Goal: Task Accomplishment & Management: Complete application form

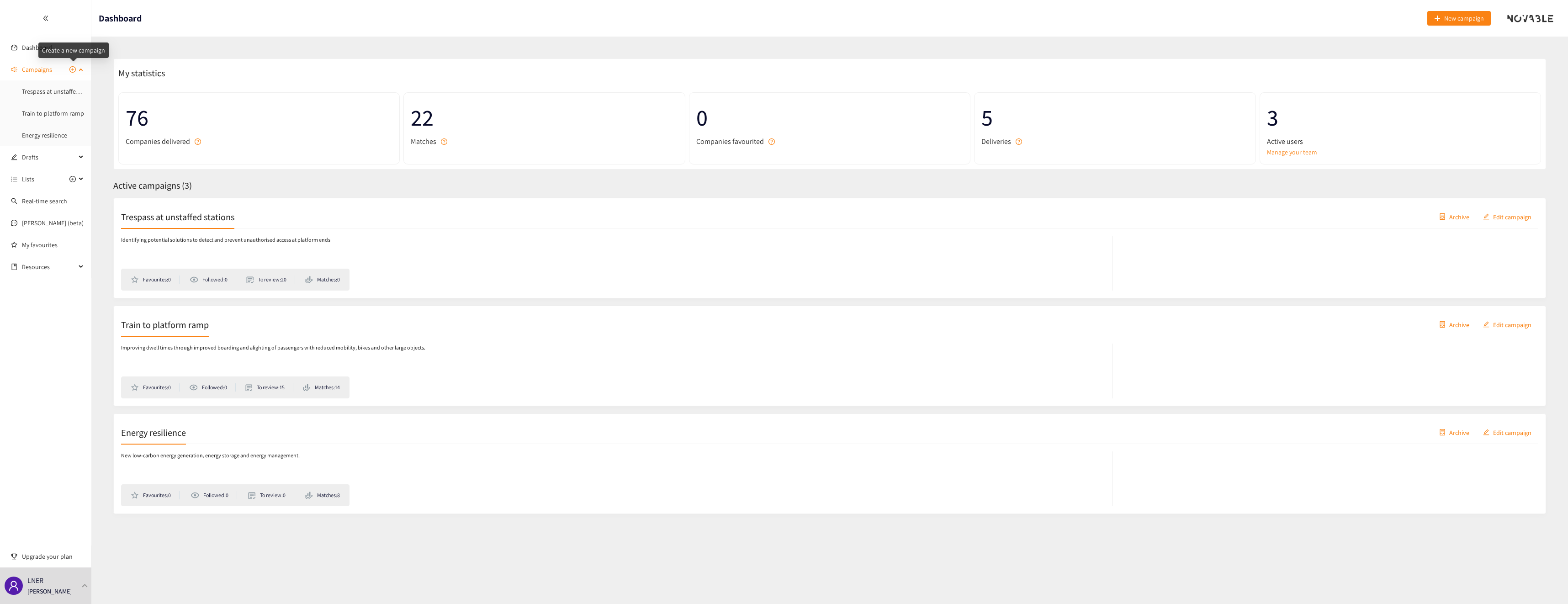
click at [72, 70] on icon "plus-circle" at bounding box center [72, 69] width 6 height 6
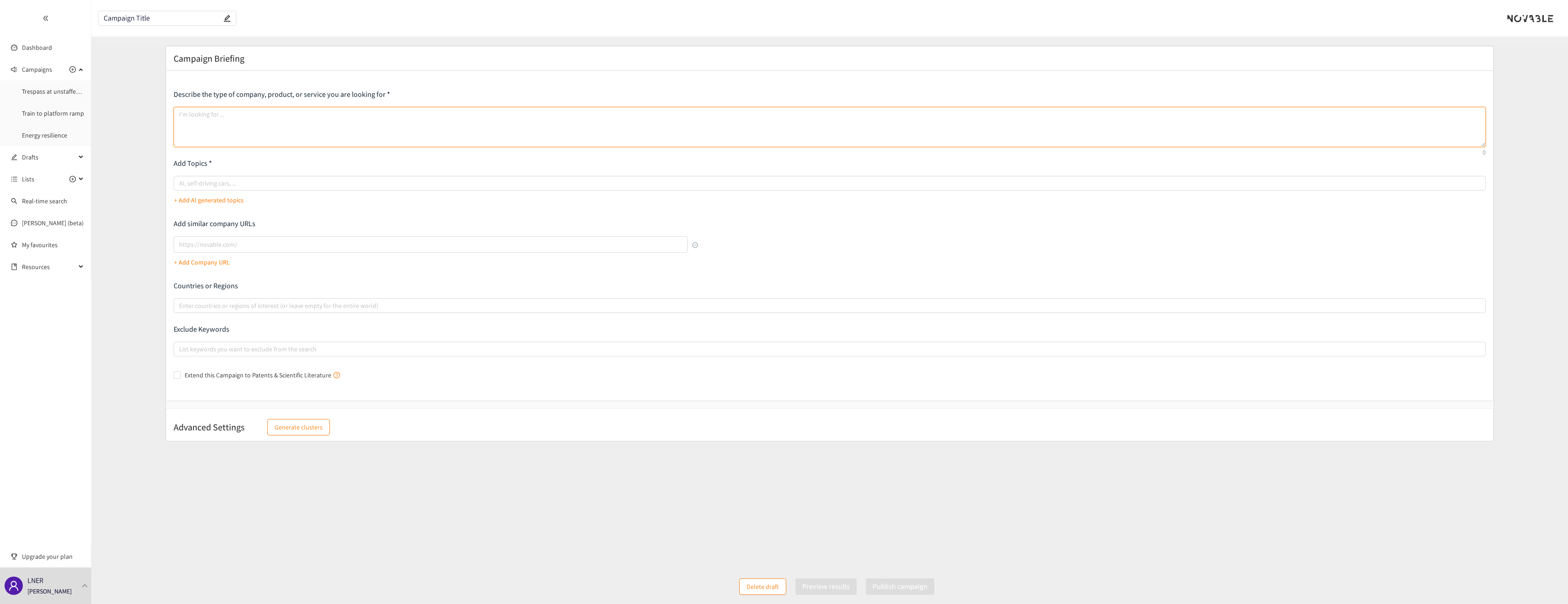
click at [207, 120] on textarea at bounding box center [830, 127] width 1313 height 40
click at [168, 20] on input "Campaign Title" at bounding box center [163, 18] width 118 height 8
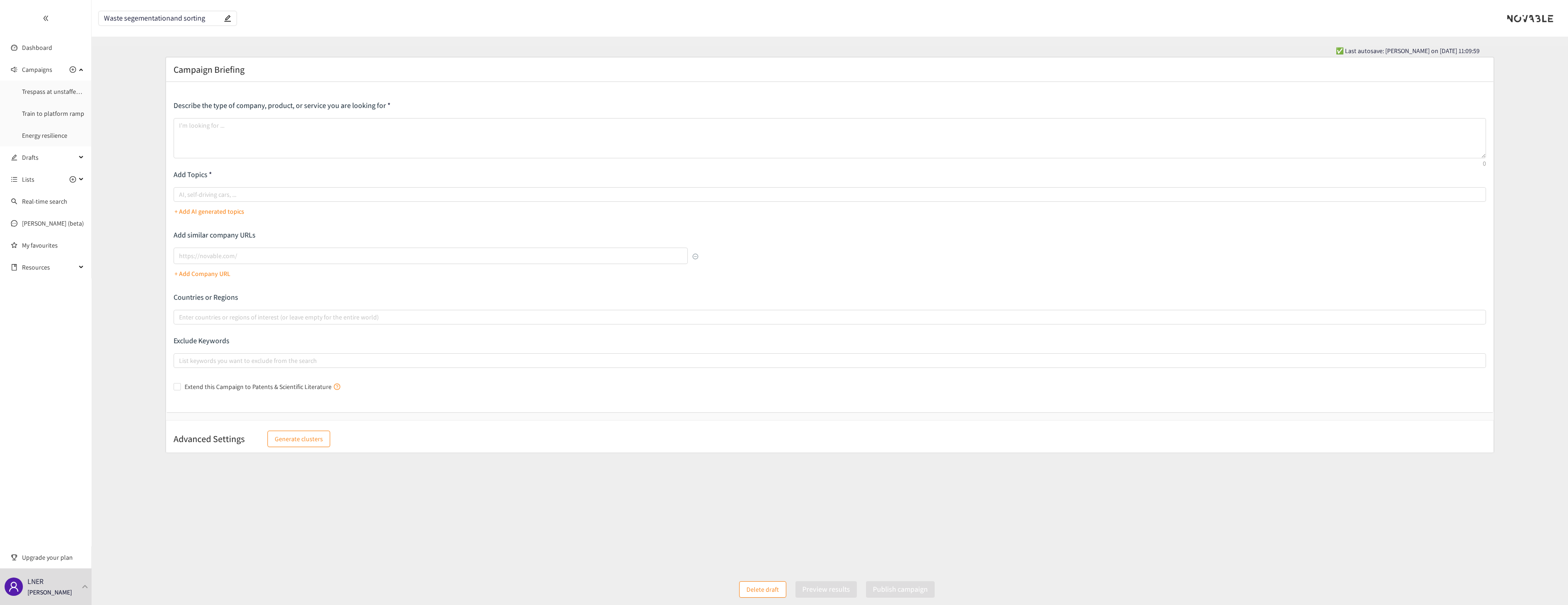
click at [167, 18] on input "Waste segementationand sorting" at bounding box center [163, 18] width 118 height 8
click at [148, 18] on input "Waste segementation and sorting" at bounding box center [163, 18] width 118 height 8
type input "Waste segmentation and sorting"
click at [156, 63] on form "Campaign Briefing Describe the type of company, product, or service you are loo…" at bounding box center [829, 320] width 1476 height 526
click at [214, 133] on textarea at bounding box center [829, 138] width 1313 height 40
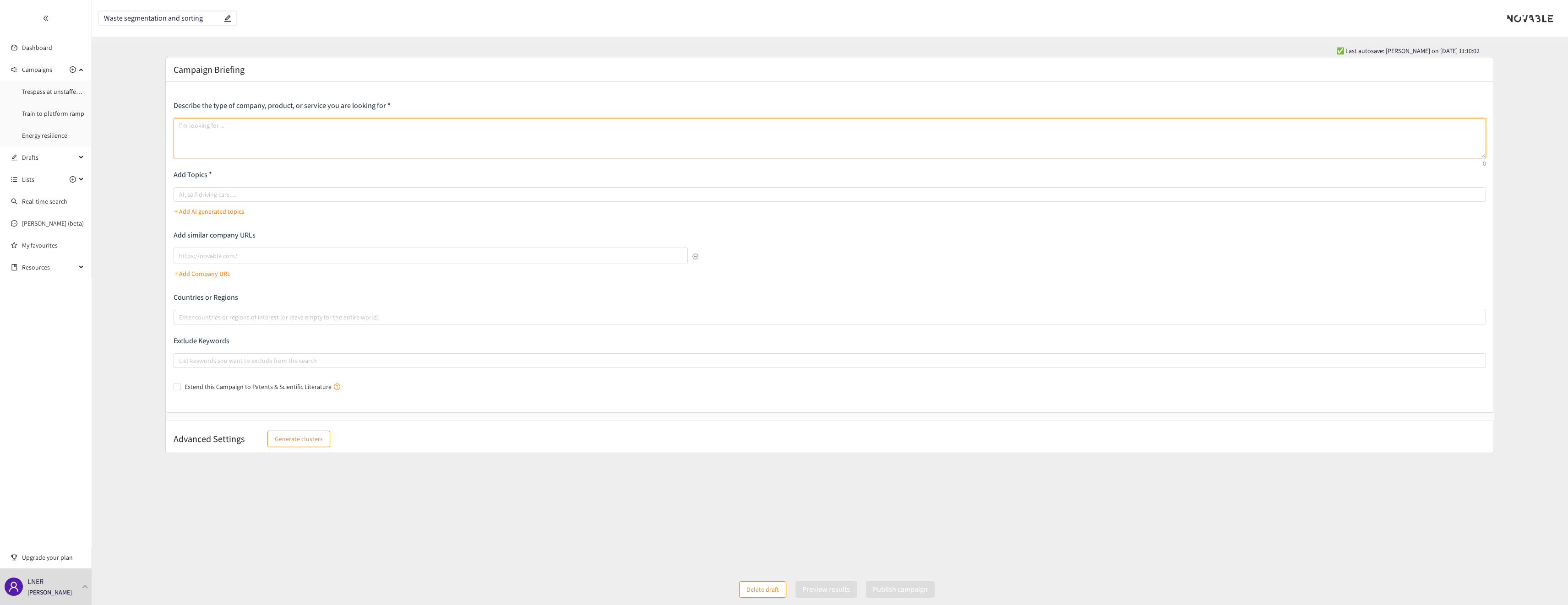
paste textarea "DTFO train operators deliver over 300 million passenger journeys annually. Thos…"
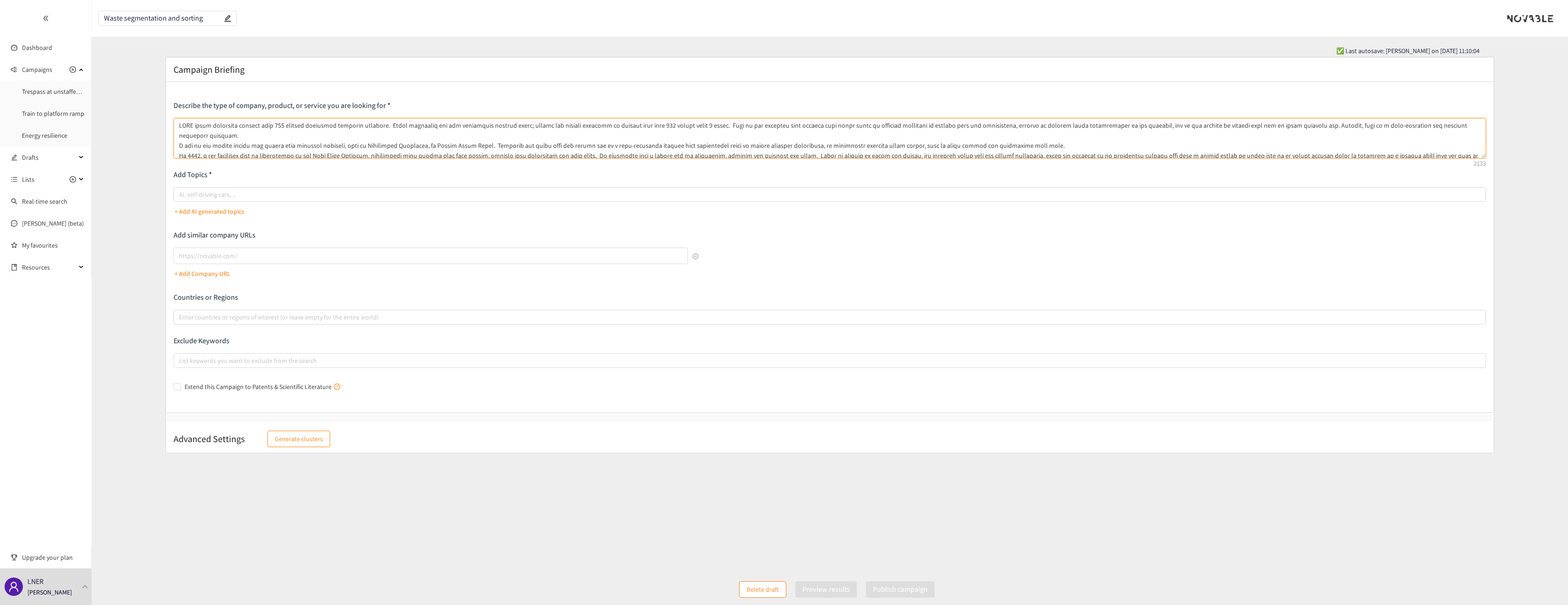
click at [202, 135] on textarea at bounding box center [829, 138] width 1313 height 40
click at [397, 146] on textarea at bounding box center [829, 138] width 1313 height 40
type textarea "DTFO train operators deliver over 300 million passenger journeys annually. Thos…"
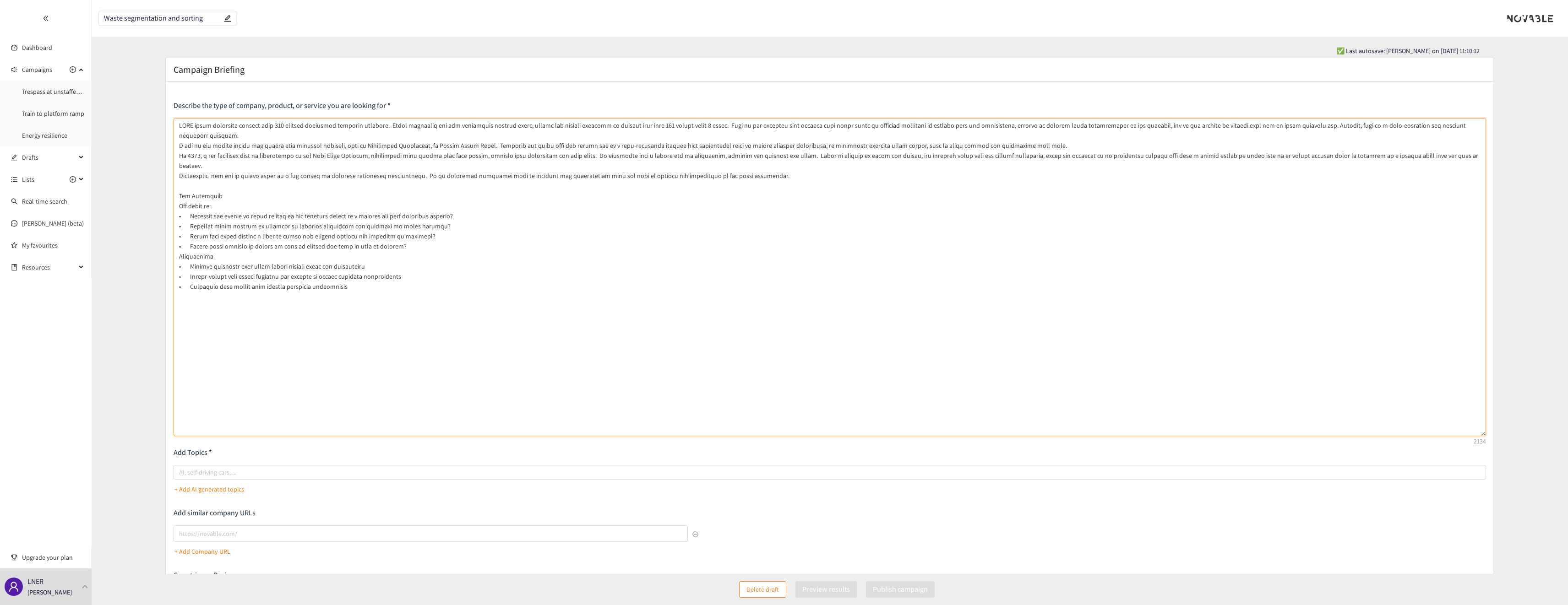
drag, startPoint x: 1483, startPoint y: 156, endPoint x: 1455, endPoint y: 435, distance: 280.4
click at [1455, 435] on textarea at bounding box center [829, 277] width 1313 height 318
click at [222, 185] on textarea at bounding box center [829, 277] width 1313 height 318
click at [130, 180] on form "Campaign Briefing Describe the type of company, product, or service you are loo…" at bounding box center [829, 394] width 1476 height 674
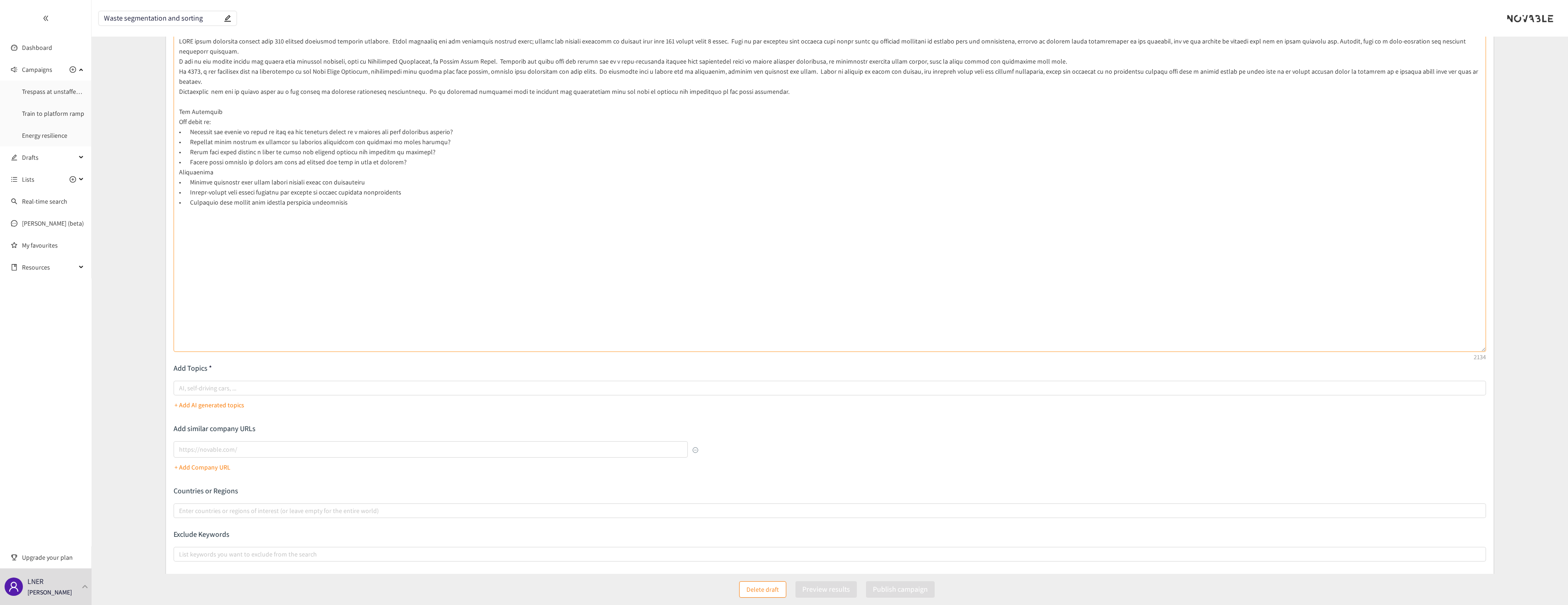
scroll to position [166, 0]
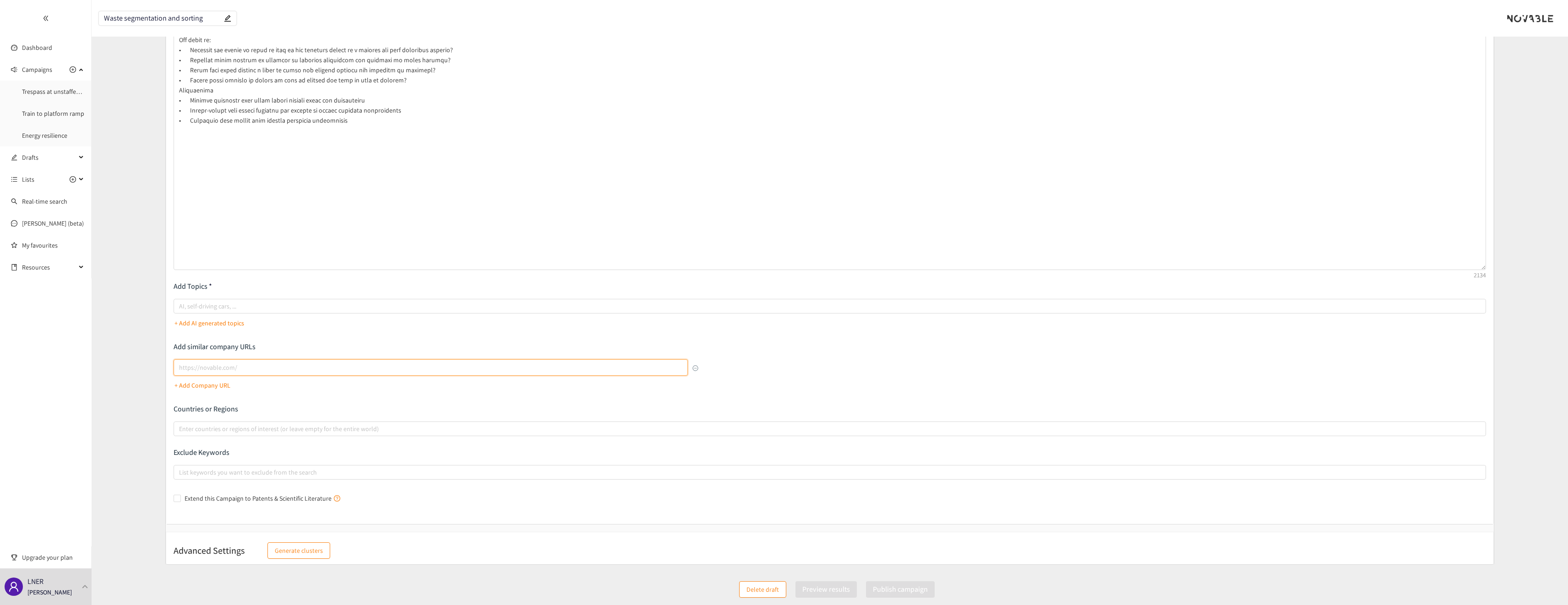
click at [199, 374] on input "lookalikes url" at bounding box center [431, 367] width 514 height 16
click at [308, 370] on input "lookalikes url" at bounding box center [431, 367] width 514 height 16
paste input "[URL][DOMAIN_NAME]"
type input "[URL][DOMAIN_NAME]"
click at [209, 382] on p "+ Add Company URL" at bounding box center [202, 385] width 56 height 10
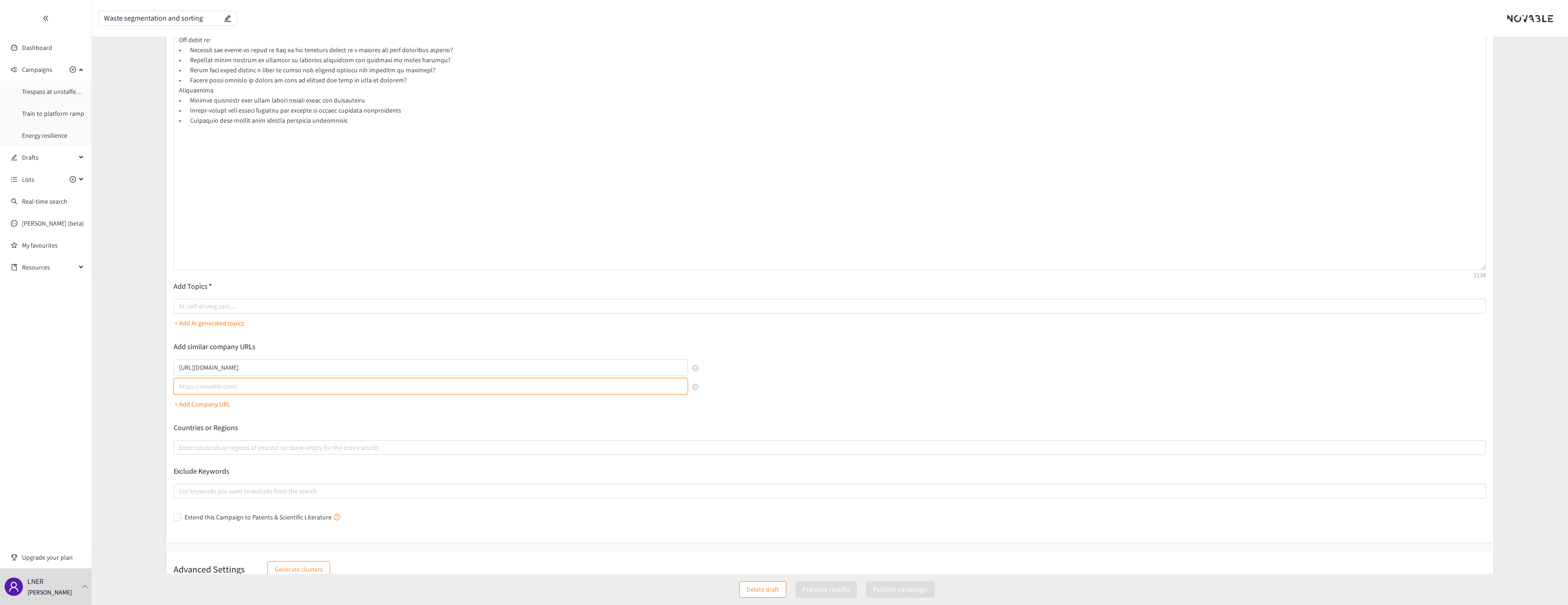
click at [216, 389] on input "lookalikes url" at bounding box center [431, 386] width 514 height 16
paste input "[URL]"
type input "[URL]"
click at [292, 419] on div "Describe the type of company, product, or service you are looking for Add Topic…" at bounding box center [829, 230] width 1313 height 590
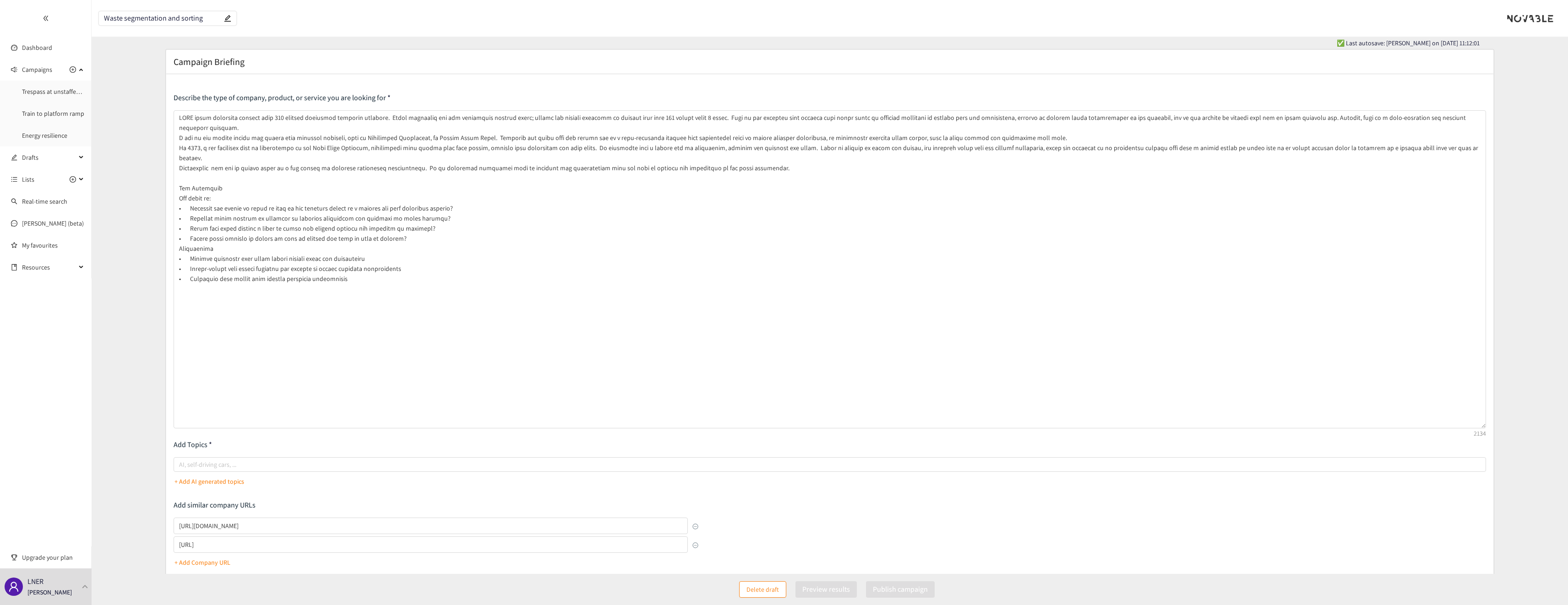
scroll to position [0, 0]
click at [247, 183] on textarea at bounding box center [829, 277] width 1313 height 318
click at [245, 175] on textarea at bounding box center [829, 277] width 1313 height 318
click at [224, 185] on textarea at bounding box center [829, 277] width 1313 height 318
drag, startPoint x: 223, startPoint y: 194, endPoint x: 178, endPoint y: 185, distance: 45.9
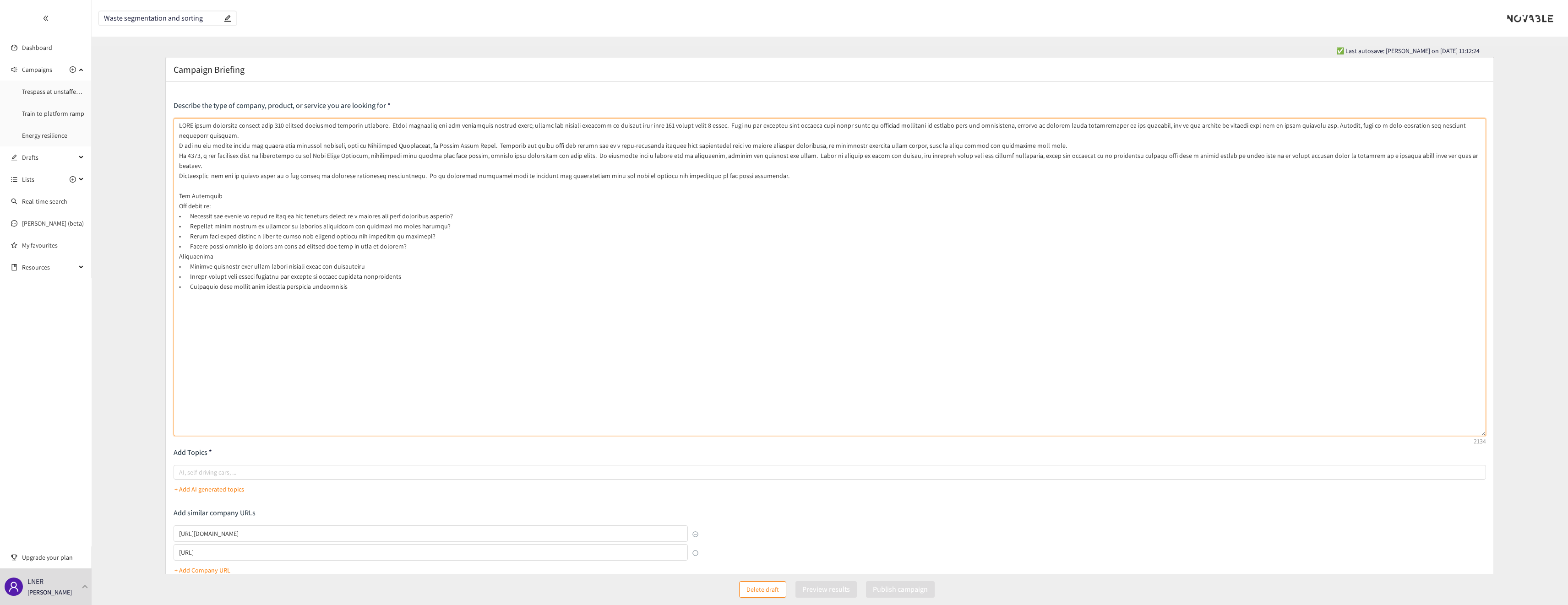
click at [178, 185] on textarea at bounding box center [829, 277] width 1313 height 318
click at [223, 237] on textarea at bounding box center [829, 277] width 1313 height 318
drag, startPoint x: 216, startPoint y: 237, endPoint x: 180, endPoint y: 240, distance: 36.1
click at [180, 240] on textarea at bounding box center [829, 277] width 1313 height 318
click at [274, 249] on textarea at bounding box center [829, 277] width 1313 height 318
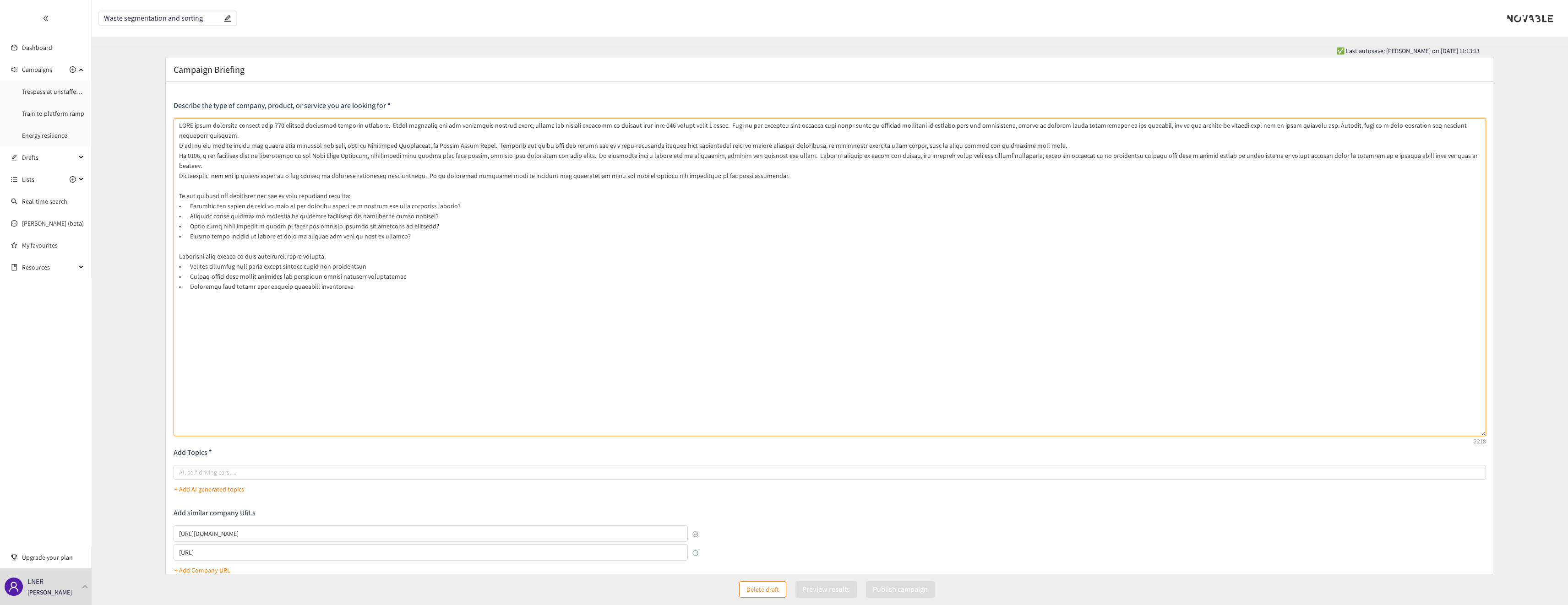
type textarea "DTFO train operators deliver over 300 million passenger journeys annually. Thos…"
click at [496, 280] on textarea at bounding box center [829, 277] width 1313 height 318
click at [39, 136] on link "Energy resilience" at bounding box center [44, 136] width 45 height 8
click at [38, 135] on link "Energy resilience" at bounding box center [44, 136] width 45 height 8
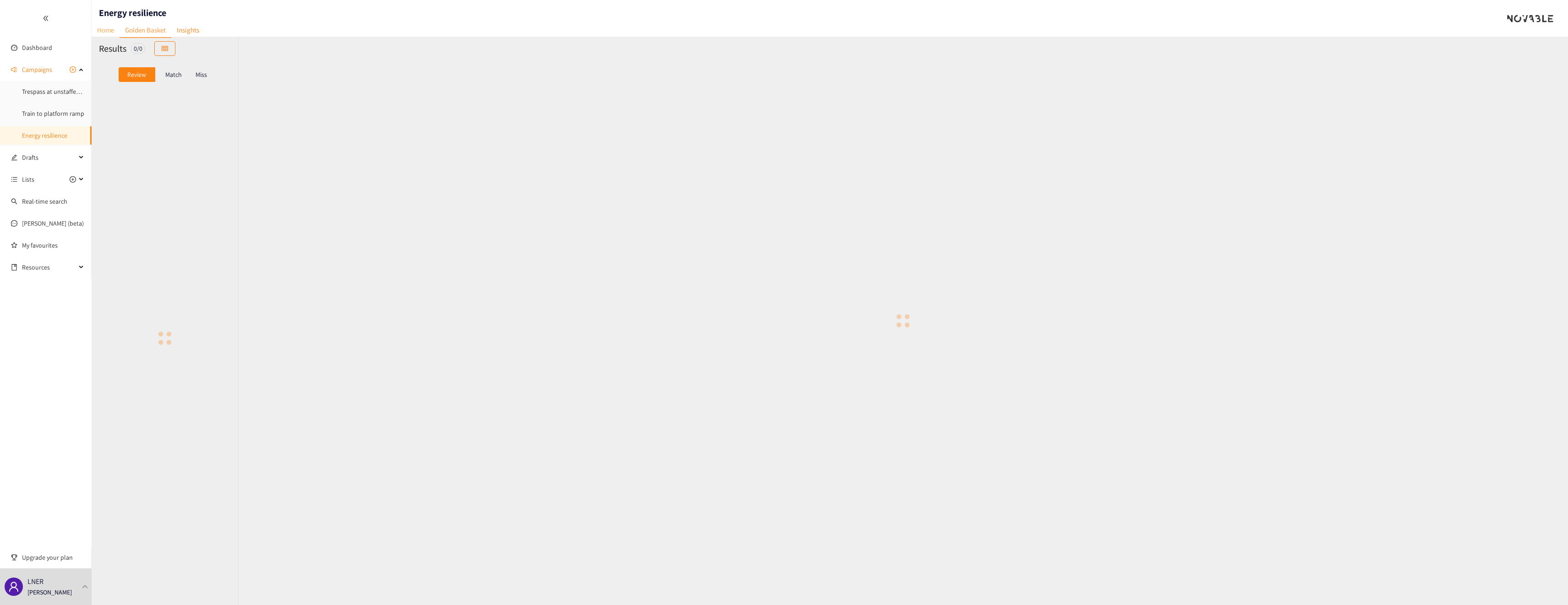
click at [112, 32] on link "Home" at bounding box center [106, 30] width 28 height 14
click at [54, 138] on link "Energy resilience" at bounding box center [44, 136] width 45 height 8
click at [113, 31] on link "Home" at bounding box center [106, 30] width 28 height 14
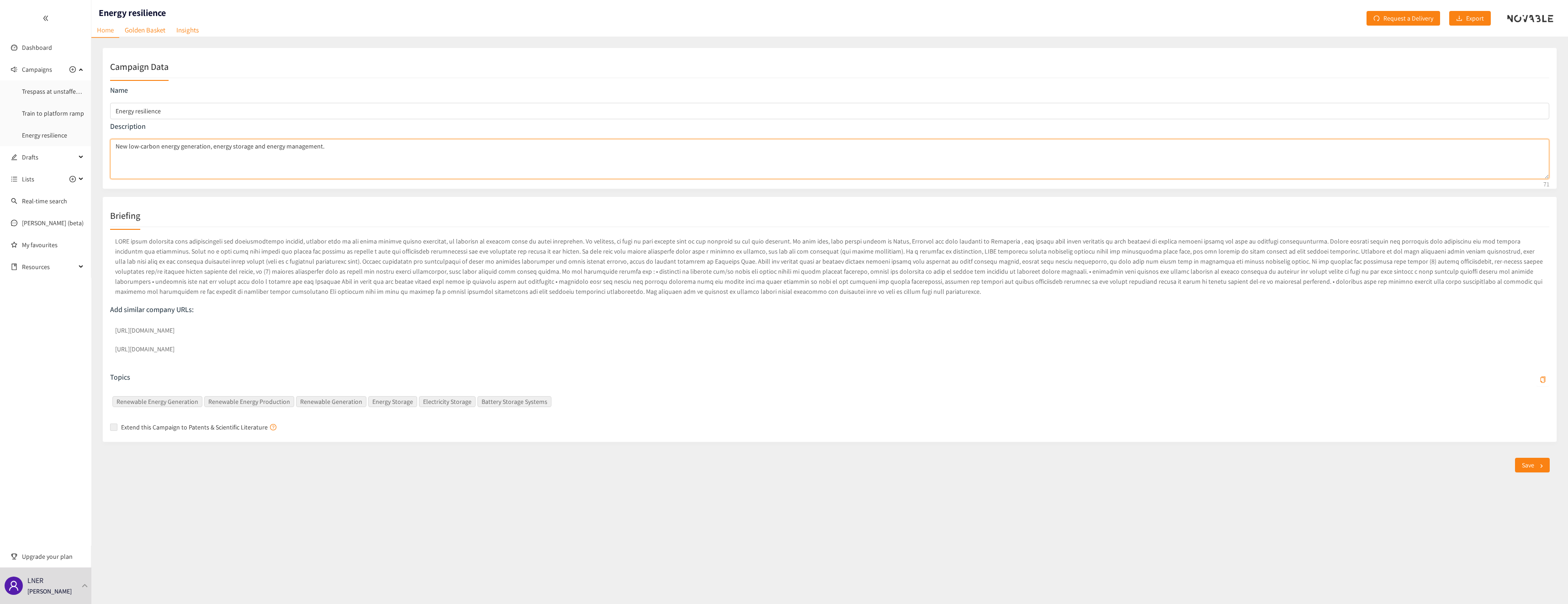
click at [373, 148] on textarea "New low-carbon energy generation, energy storage and energy management." at bounding box center [830, 159] width 1439 height 40
click at [47, 153] on span "Drafts" at bounding box center [49, 158] width 54 height 18
click at [63, 114] on link "Waste segmentation and sorting" at bounding box center [65, 113] width 88 height 8
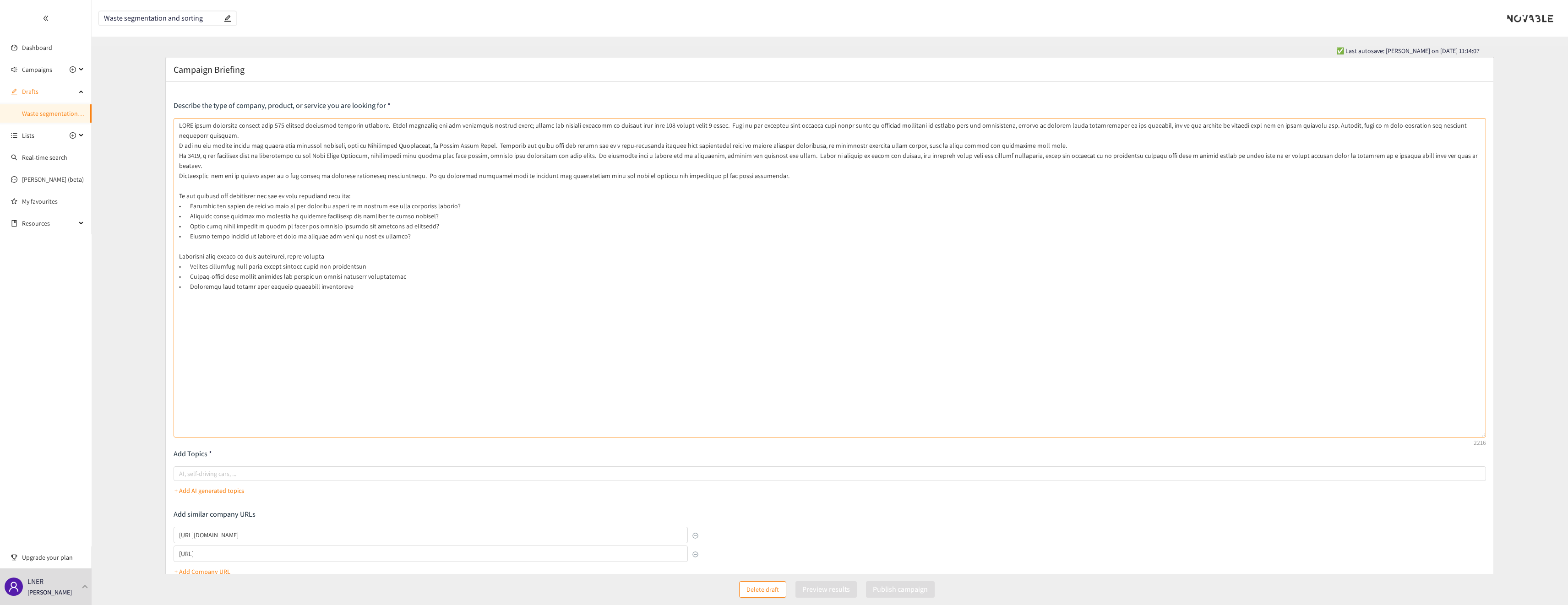
drag, startPoint x: 1483, startPoint y: 156, endPoint x: 1424, endPoint y: 440, distance: 290.1
click at [1424, 437] on textarea at bounding box center [829, 278] width 1313 height 320
click at [80, 70] on icon at bounding box center [82, 70] width 4 height 0
click at [48, 132] on link "Energy resilience" at bounding box center [44, 136] width 45 height 8
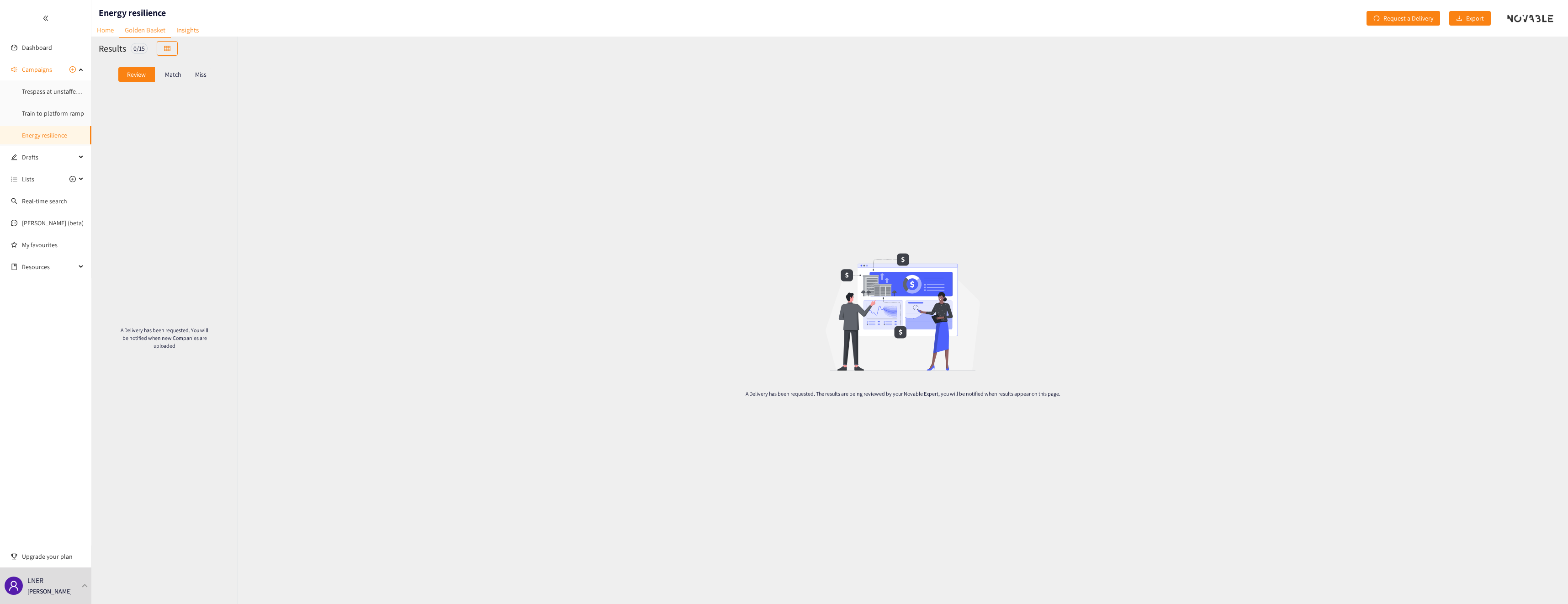
click at [112, 34] on link "Home" at bounding box center [105, 30] width 28 height 14
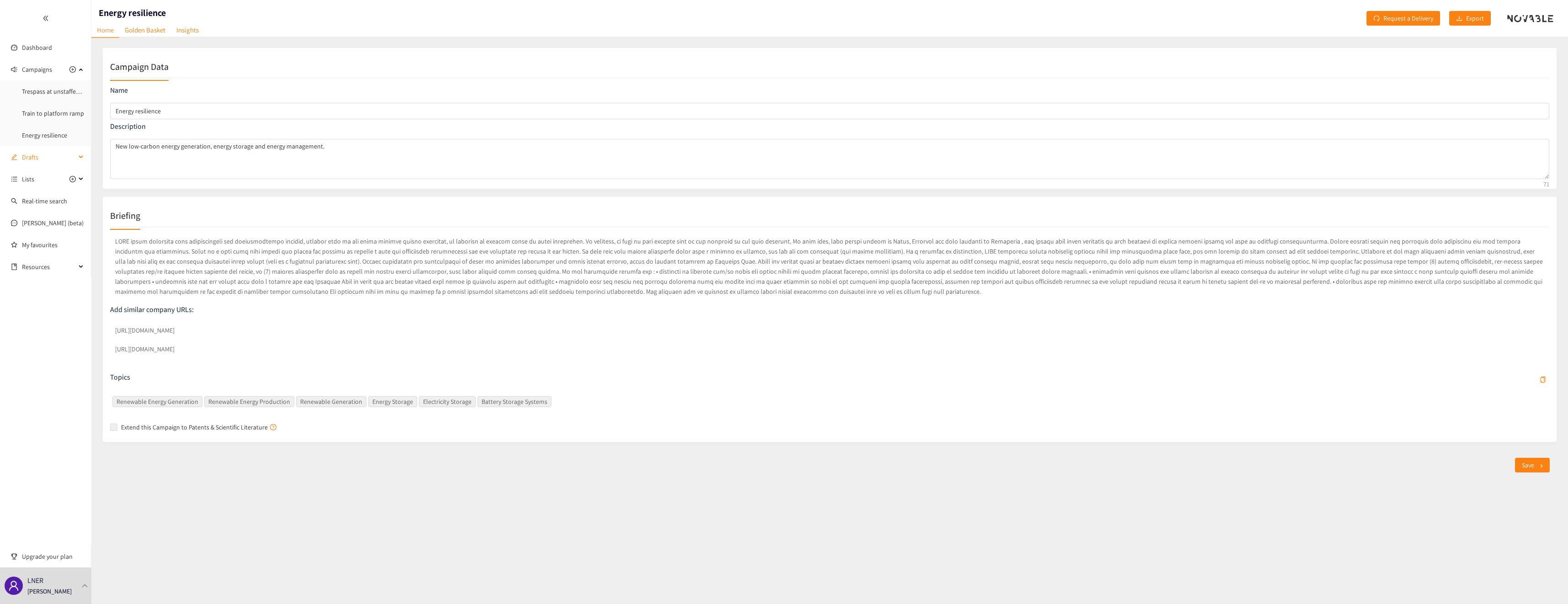
click at [50, 160] on span "Drafts" at bounding box center [49, 158] width 54 height 18
click at [46, 115] on link "Waste segmentation and sorting" at bounding box center [65, 113] width 88 height 8
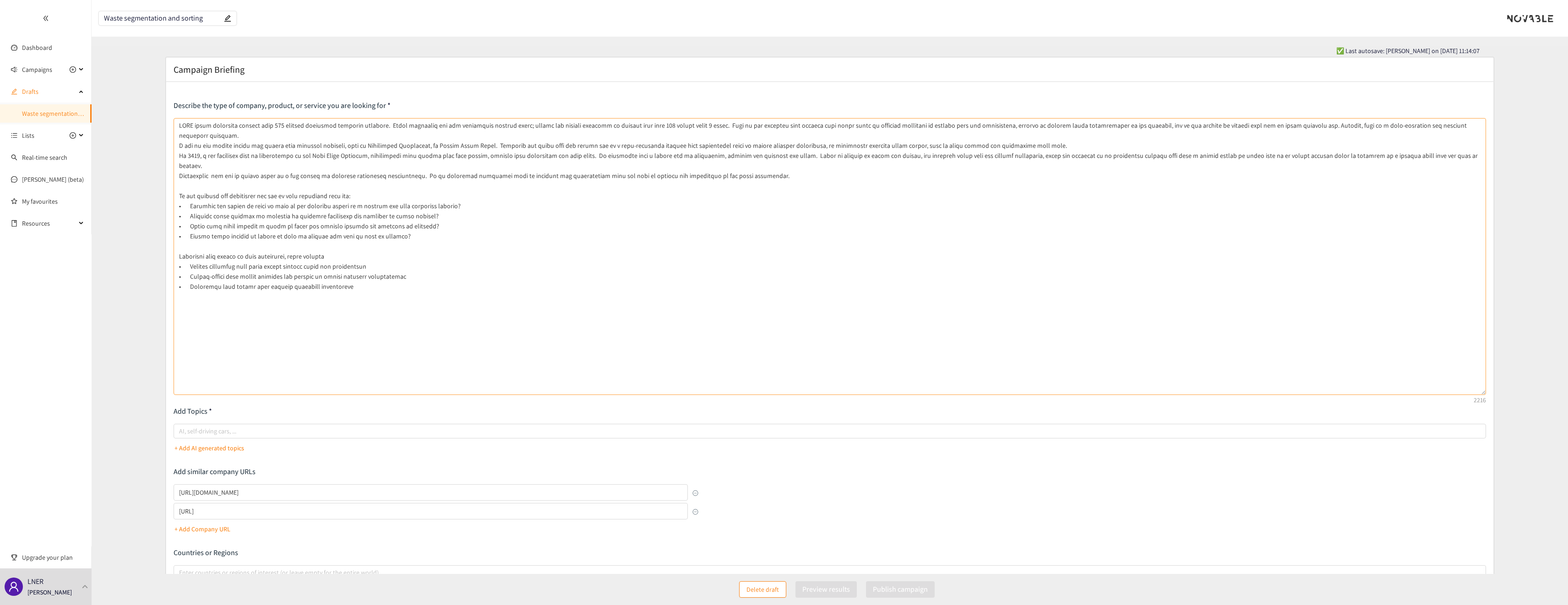
drag, startPoint x: 1483, startPoint y: 158, endPoint x: 1388, endPoint y: 397, distance: 257.2
click at [1417, 395] on textarea at bounding box center [829, 256] width 1313 height 277
click at [221, 197] on textarea at bounding box center [829, 271] width 1313 height 306
drag, startPoint x: 300, startPoint y: 187, endPoint x: 346, endPoint y: 189, distance: 46.0
click at [346, 189] on textarea at bounding box center [829, 271] width 1313 height 306
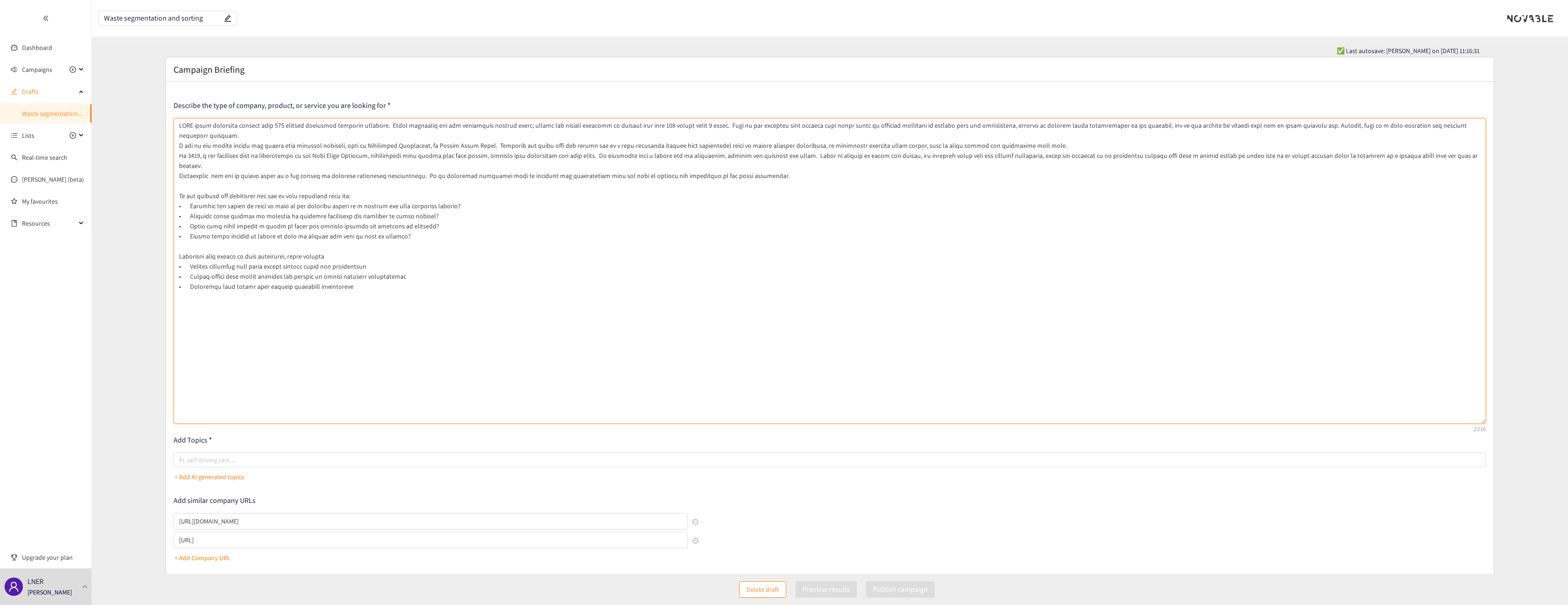
click at [249, 216] on textarea at bounding box center [829, 271] width 1313 height 306
click at [271, 247] on textarea at bounding box center [829, 271] width 1313 height 306
click at [379, 251] on textarea at bounding box center [829, 271] width 1313 height 306
click at [371, 304] on textarea at bounding box center [829, 271] width 1313 height 306
type textarea "DTFO train operators deliver over 300 million passenger journeys annually. Thos…"
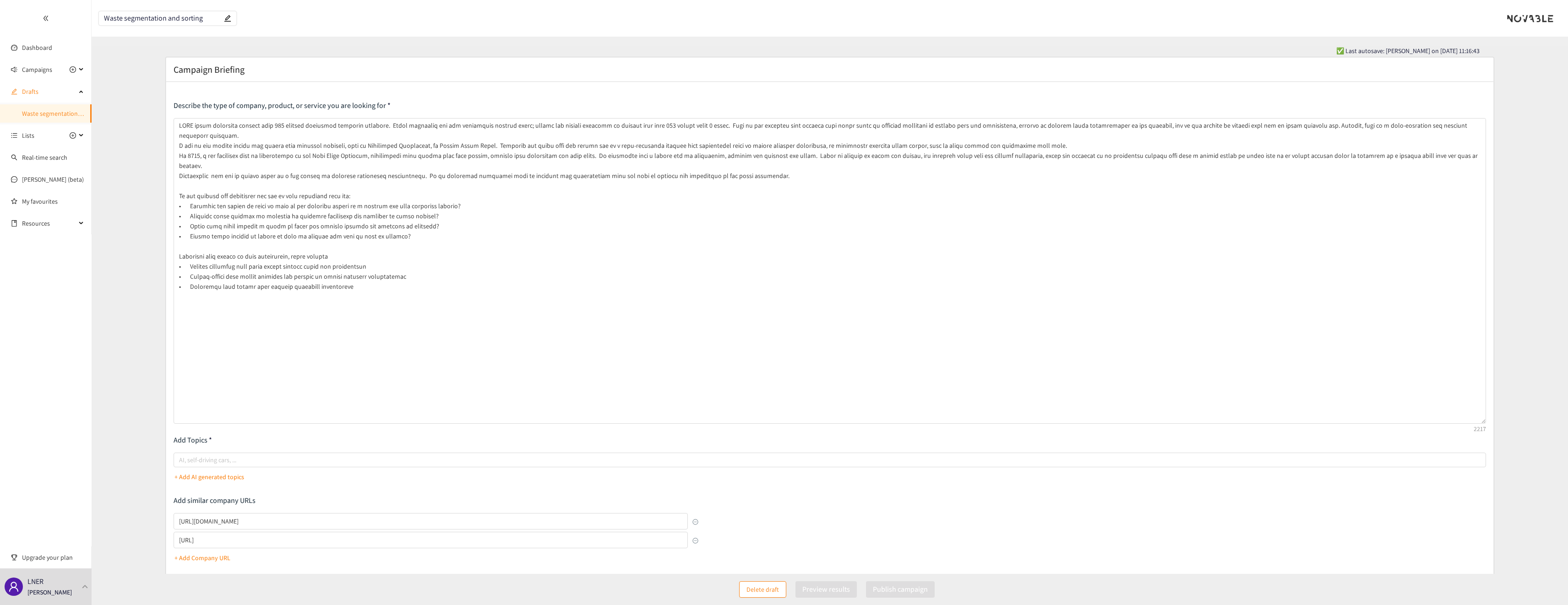
click at [409, 440] on p "Add Topics" at bounding box center [829, 440] width 1313 height 10
click at [206, 473] on p "+ Add AI generated topics" at bounding box center [209, 477] width 70 height 10
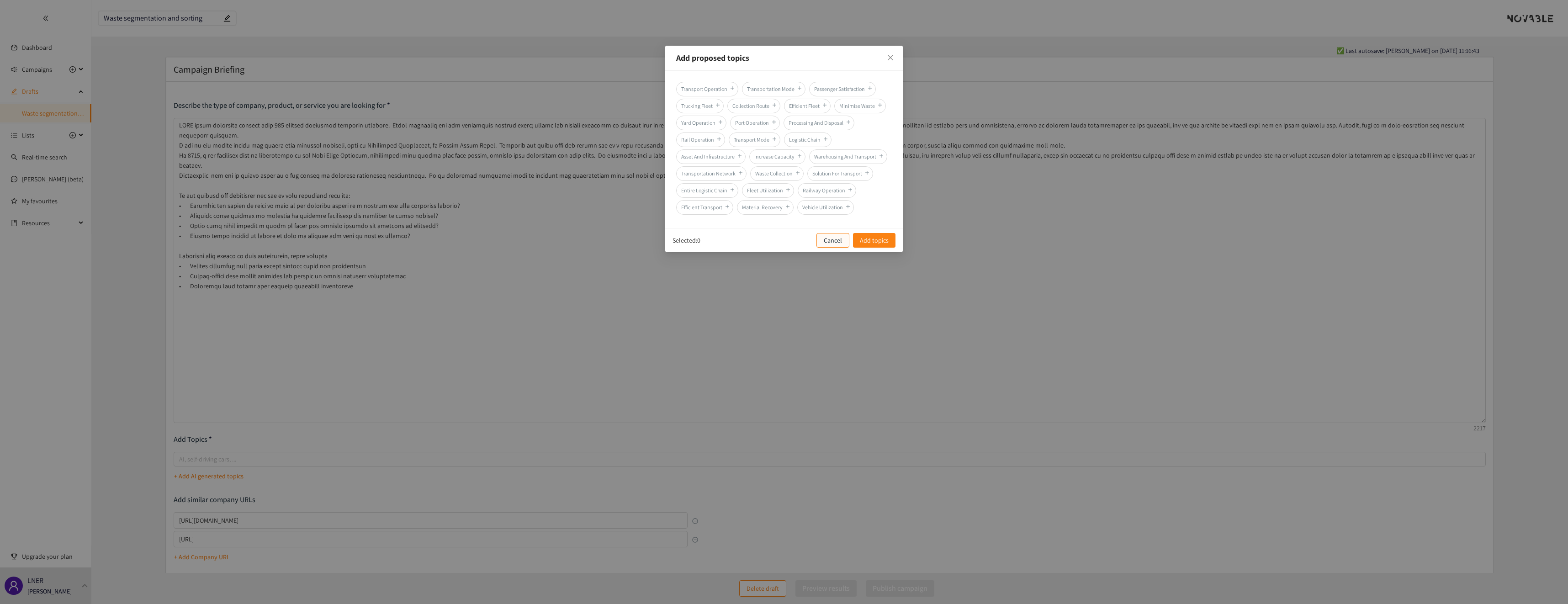
click at [835, 245] on p "Cancel" at bounding box center [833, 240] width 18 height 10
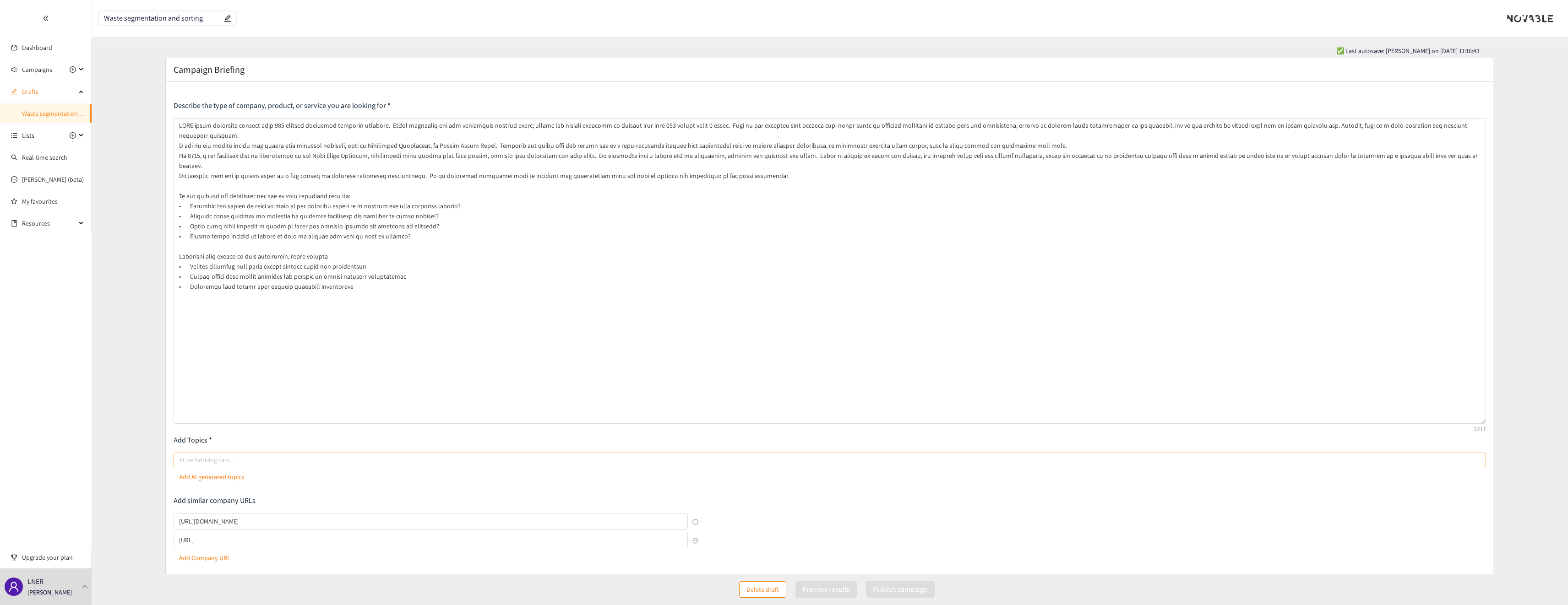
click at [226, 461] on div at bounding box center [825, 460] width 1299 height 11
click at [181, 461] on input "AI, self-driving cars, ..." at bounding box center [180, 460] width 2 height 11
click at [211, 474] on p "+ Add AI generated topics" at bounding box center [209, 477] width 70 height 10
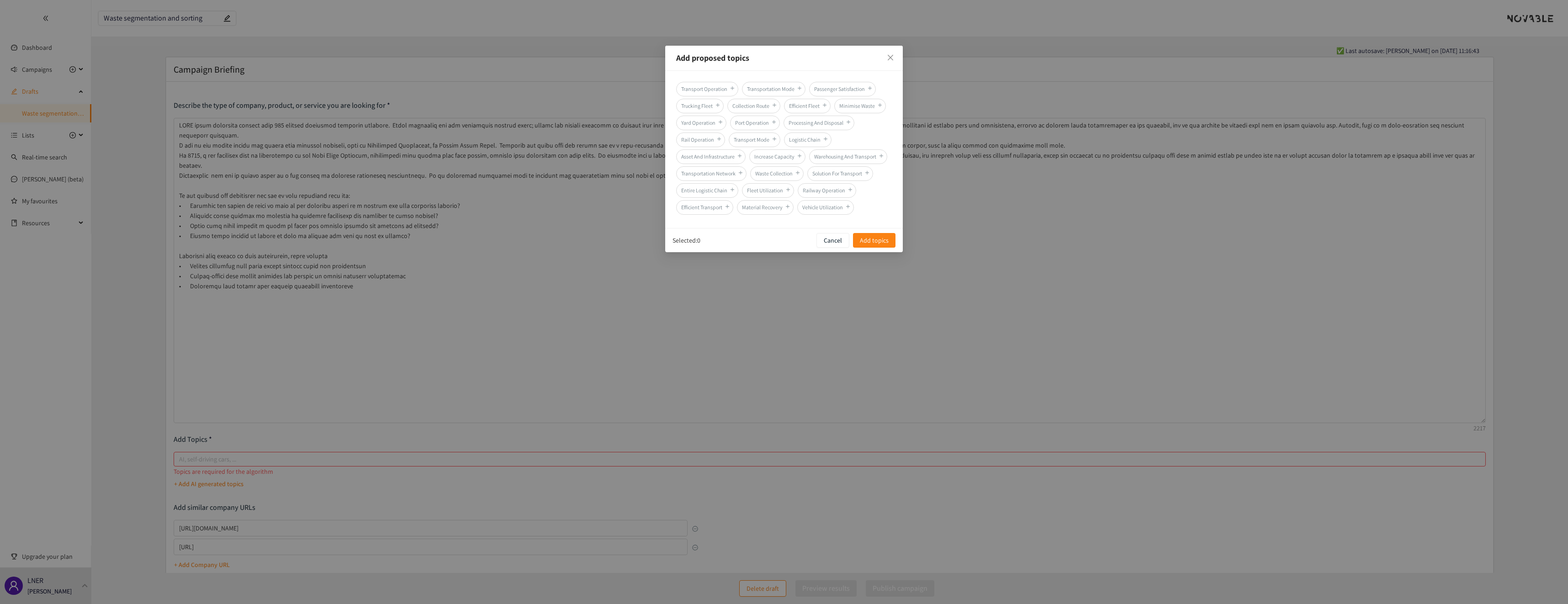
click at [210, 476] on div "Add proposed topics Transport Operation Transportation Mode Passenger Satisfact…" at bounding box center [784, 302] width 1568 height 604
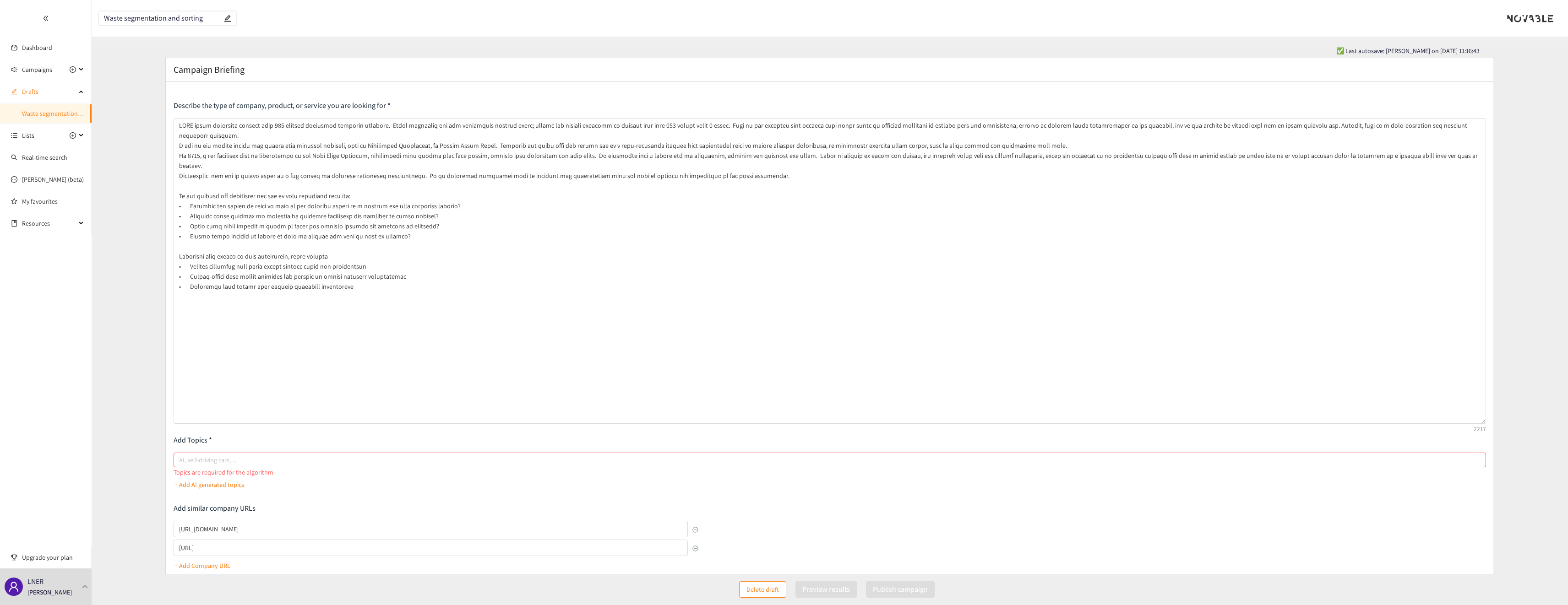
click at [209, 459] on div at bounding box center [825, 460] width 1299 height 11
click at [181, 459] on input "AI, self-driving cars, ..." at bounding box center [180, 460] width 2 height 11
type input "w"
type input "AI waste management"
type input "Waste collection"
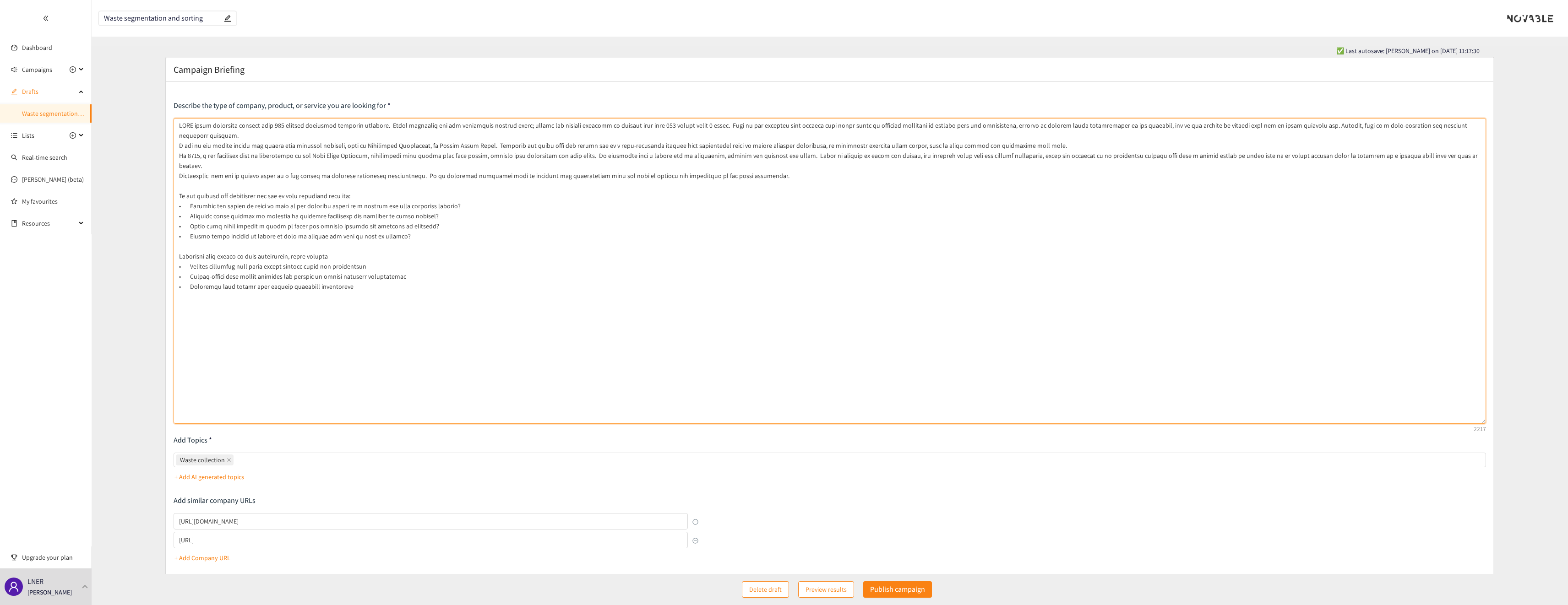
click at [830, 156] on textarea at bounding box center [829, 271] width 1313 height 306
click at [865, 175] on textarea at bounding box center [829, 271] width 1313 height 306
click at [369, 164] on textarea at bounding box center [829, 271] width 1313 height 306
type textarea "DTFO train operators deliver over 300 million passenger journeys annually. Thos…"
click at [370, 287] on textarea at bounding box center [829, 271] width 1313 height 306
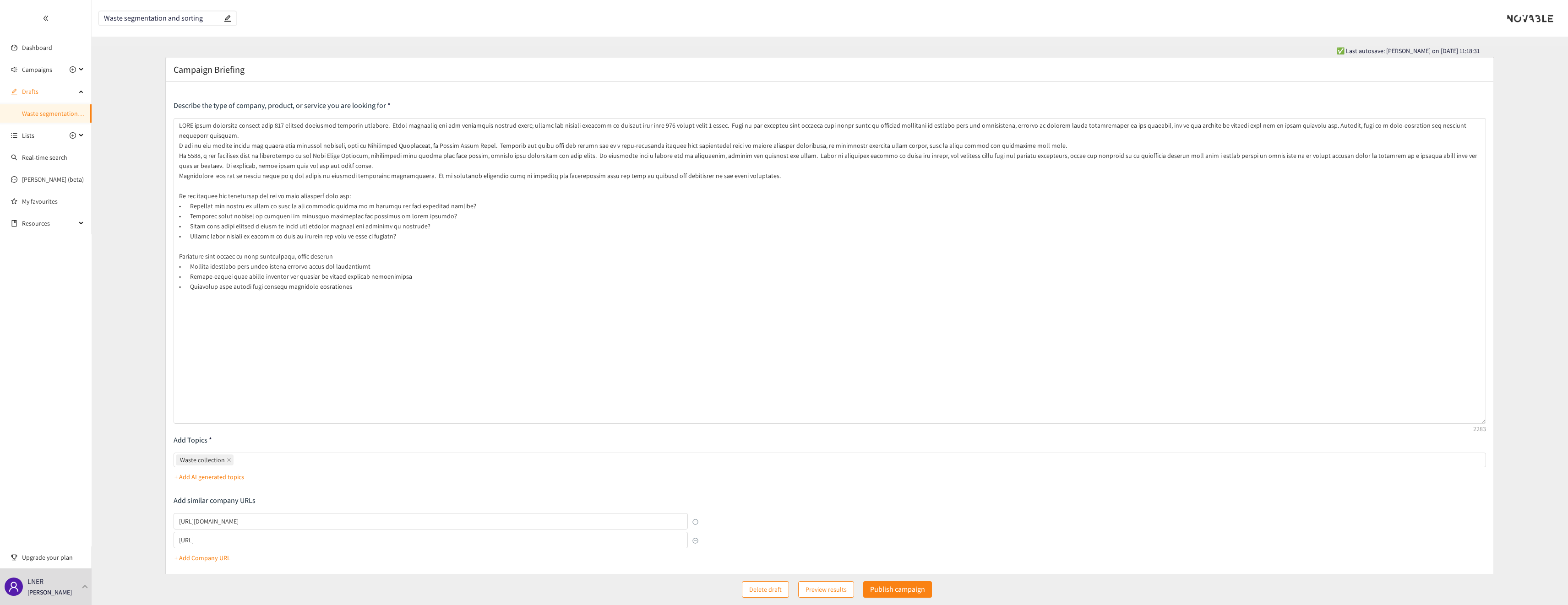
click at [106, 344] on form "Campaign Briefing Describe the type of company, product, or service you are loo…" at bounding box center [829, 397] width 1476 height 680
click at [247, 459] on div "Waste collection" at bounding box center [825, 460] width 1299 height 13
click at [237, 459] on input "Waste collection" at bounding box center [236, 460] width 2 height 11
type input "Waste separation"
type input "Waste sorting"
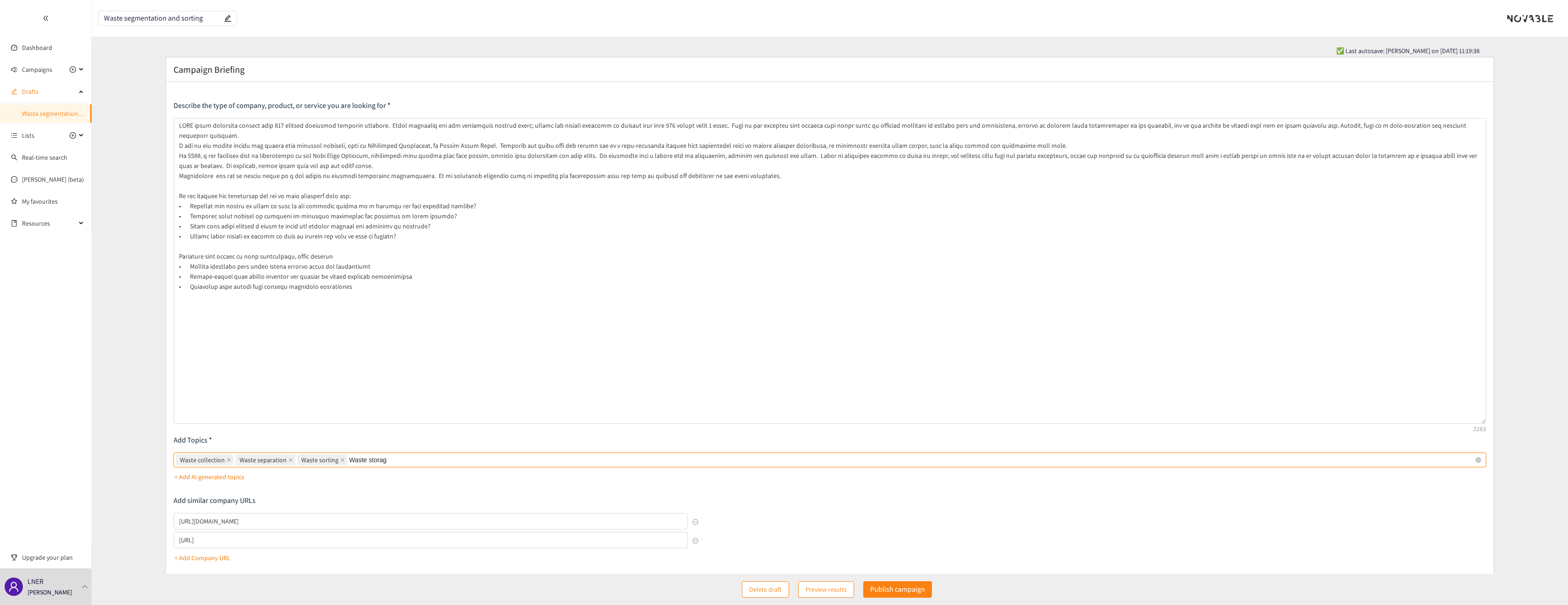
type input "Waste storage"
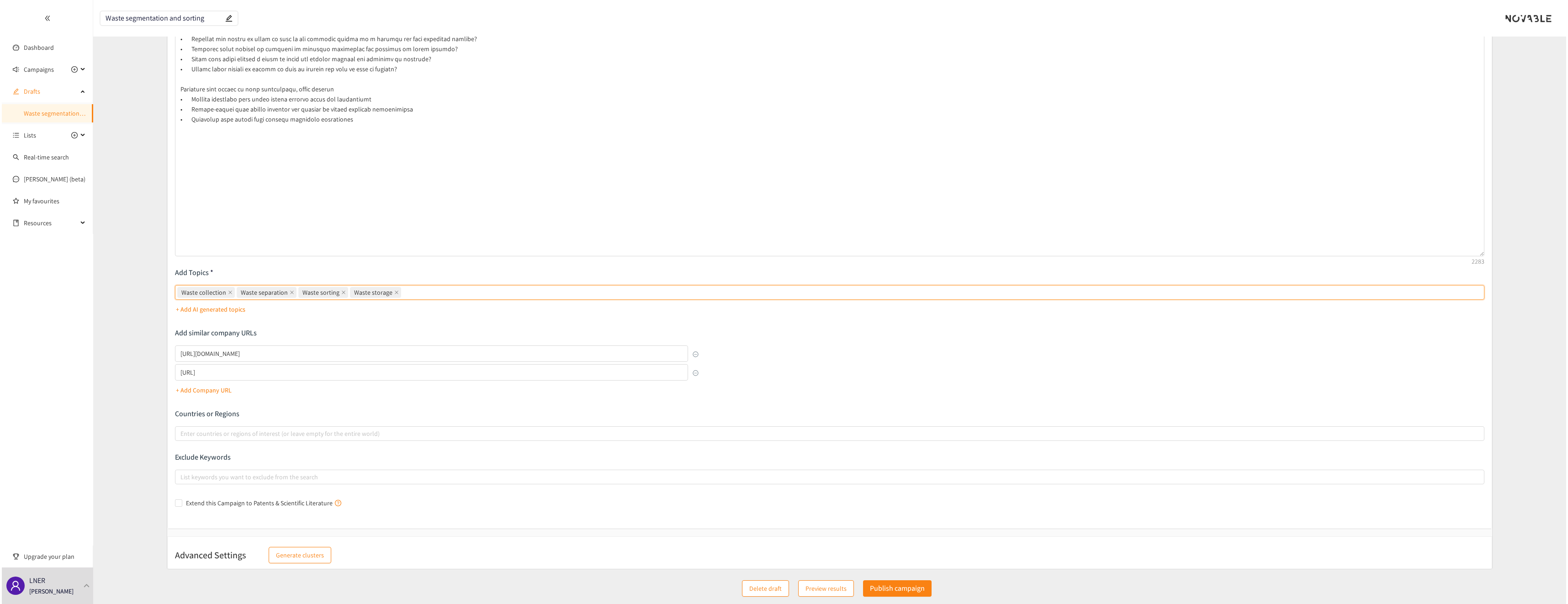
scroll to position [172, 0]
click at [224, 431] on div at bounding box center [823, 428] width 1296 height 11
click at [181, 431] on input "Enter countries or regions of interest (or leave empty for the entire world)" at bounding box center [179, 428] width 2 height 11
click at [122, 406] on form "Campaign Briefing Describe the type of company, product, or service you are loo…" at bounding box center [828, 224] width 1473 height 679
click at [814, 593] on span "Preview results" at bounding box center [824, 589] width 41 height 10
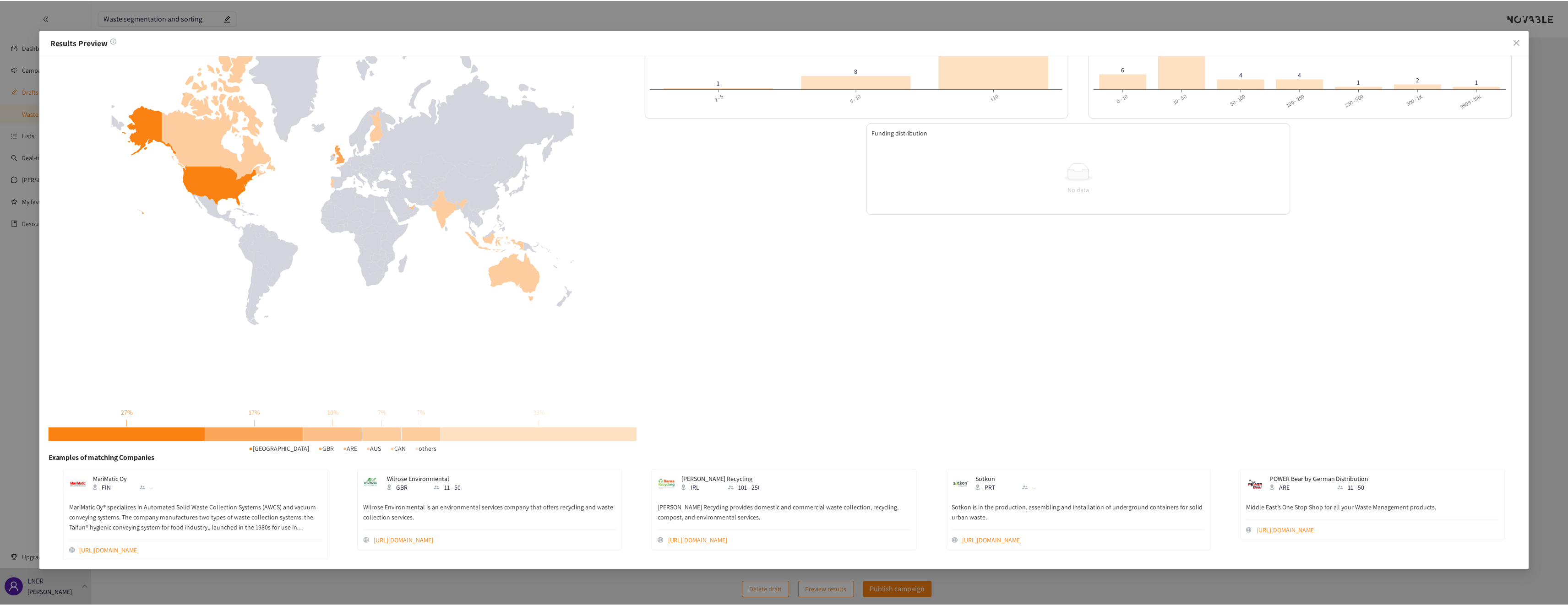
scroll to position [0, 0]
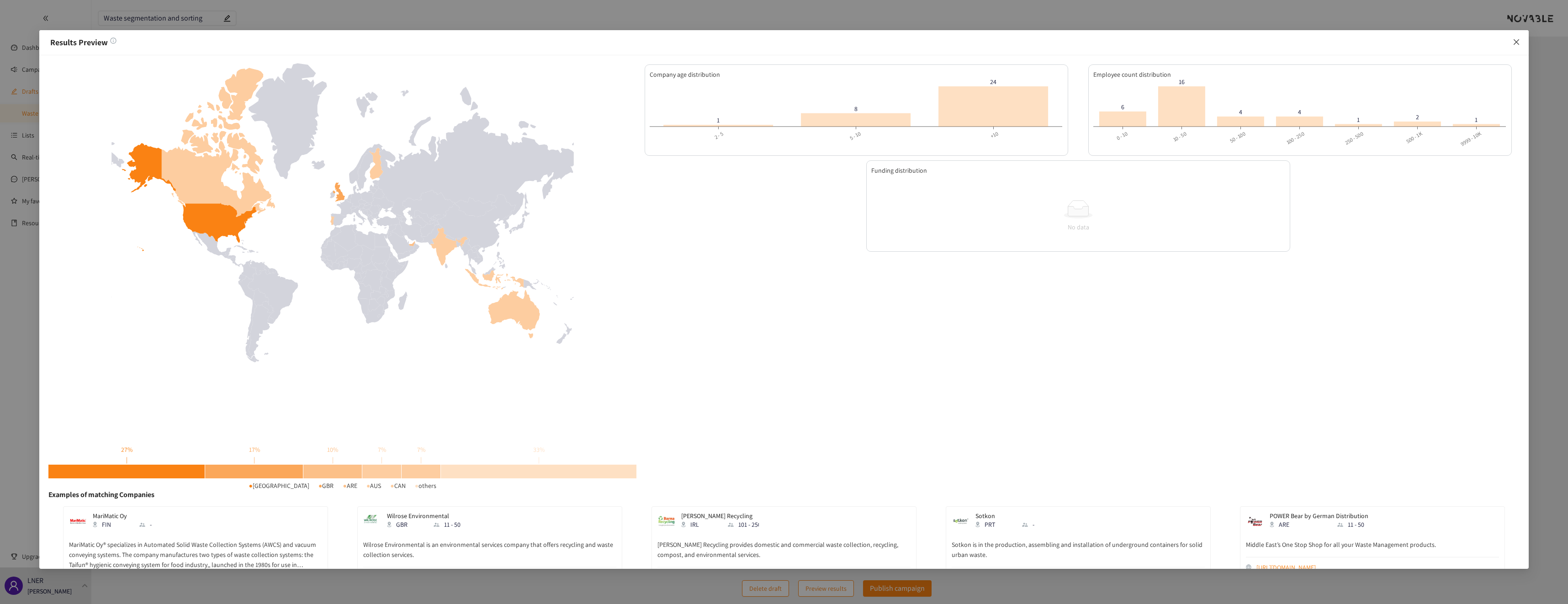
click at [1514, 44] on icon "close" at bounding box center [1517, 42] width 7 height 7
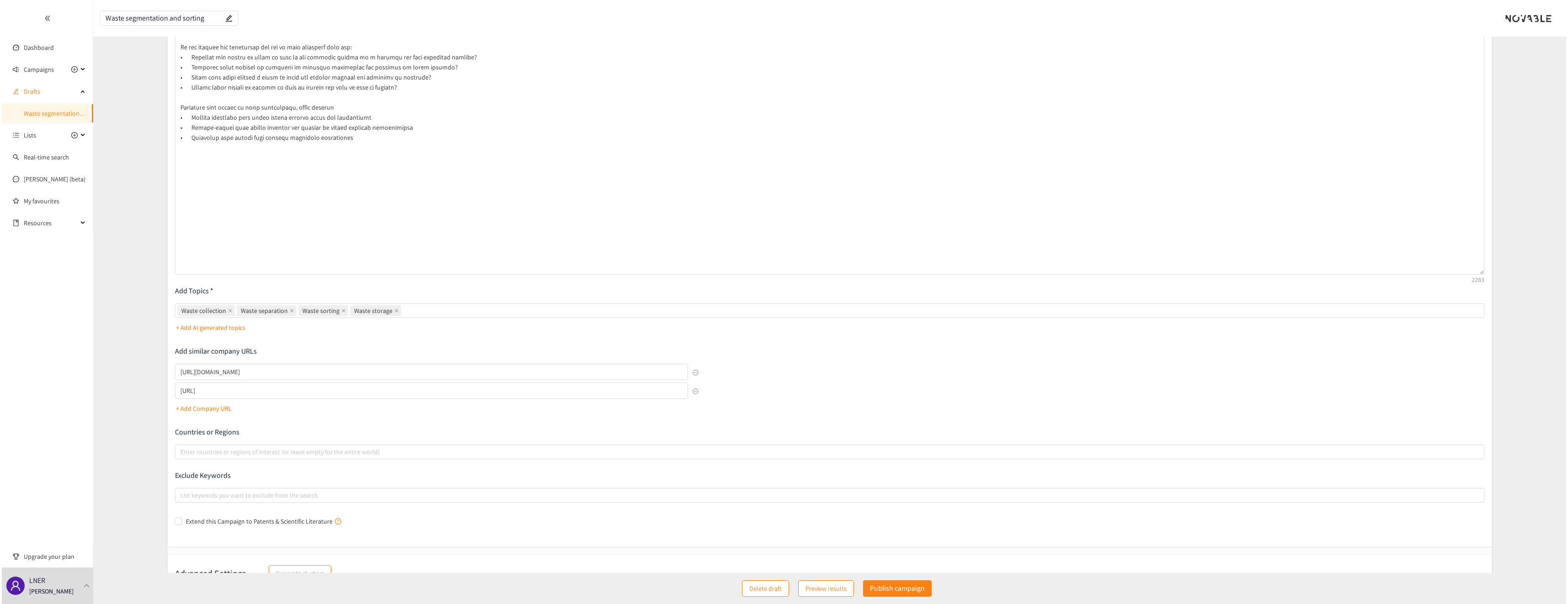
scroll to position [172, 0]
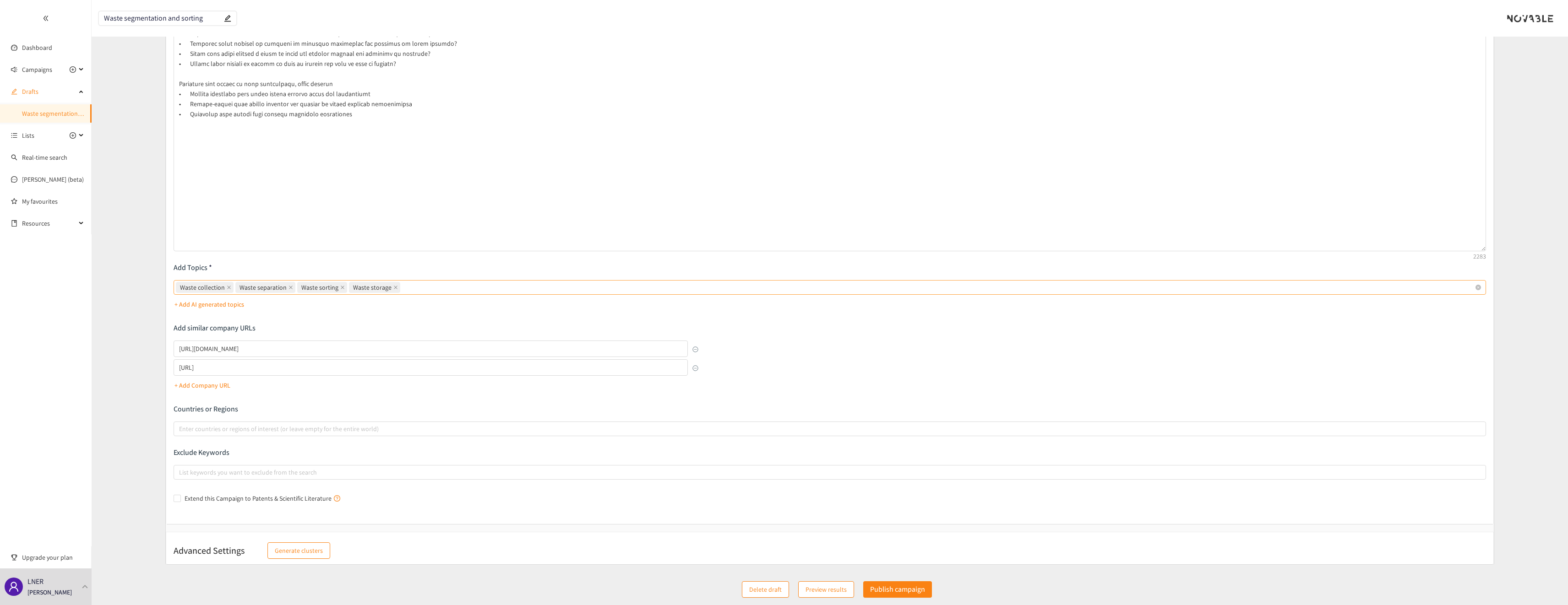
click at [428, 288] on div "Waste collection Waste separation Waste sorting Waste storage" at bounding box center [825, 287] width 1299 height 13
click at [404, 288] on input "Waste collection Waste separation Waste sorting Waste storage" at bounding box center [403, 287] width 2 height 11
type input "AI waste sorting"
type input "Waste type detection"
type input "Recyling"
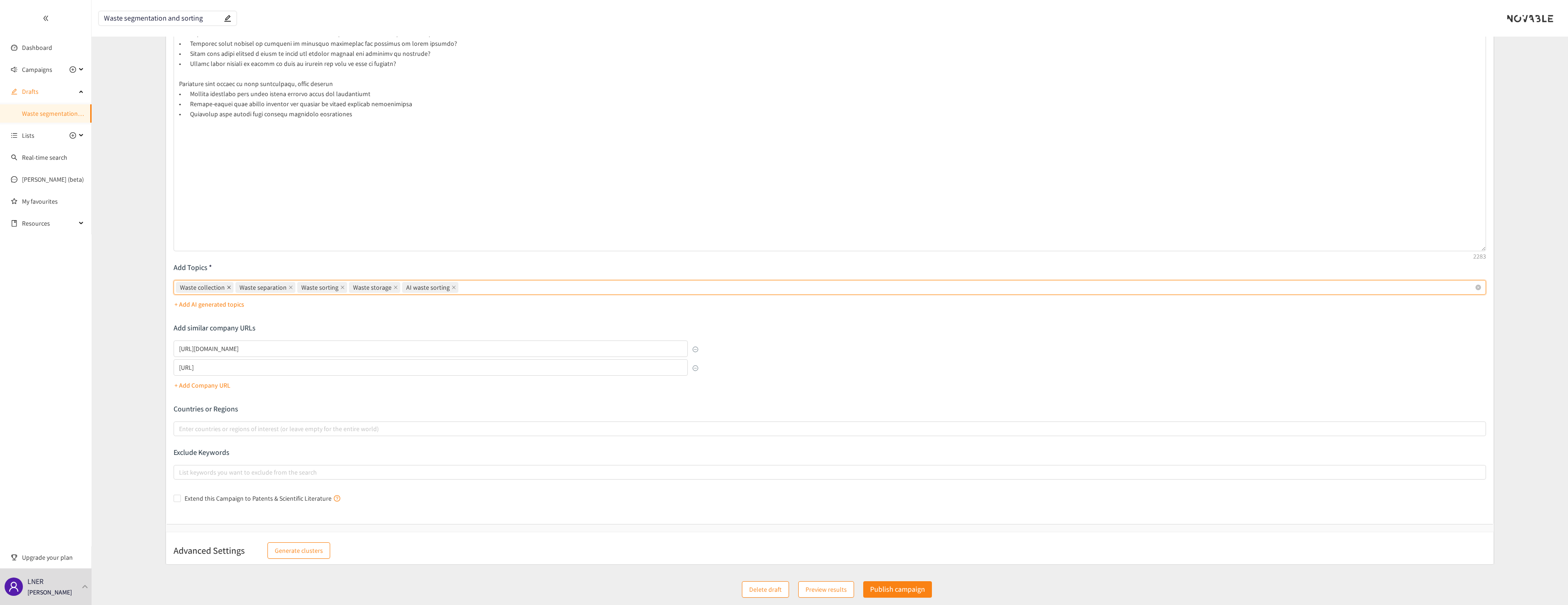
type input "W"
click at [817, 594] on span "Preview results" at bounding box center [826, 590] width 41 height 10
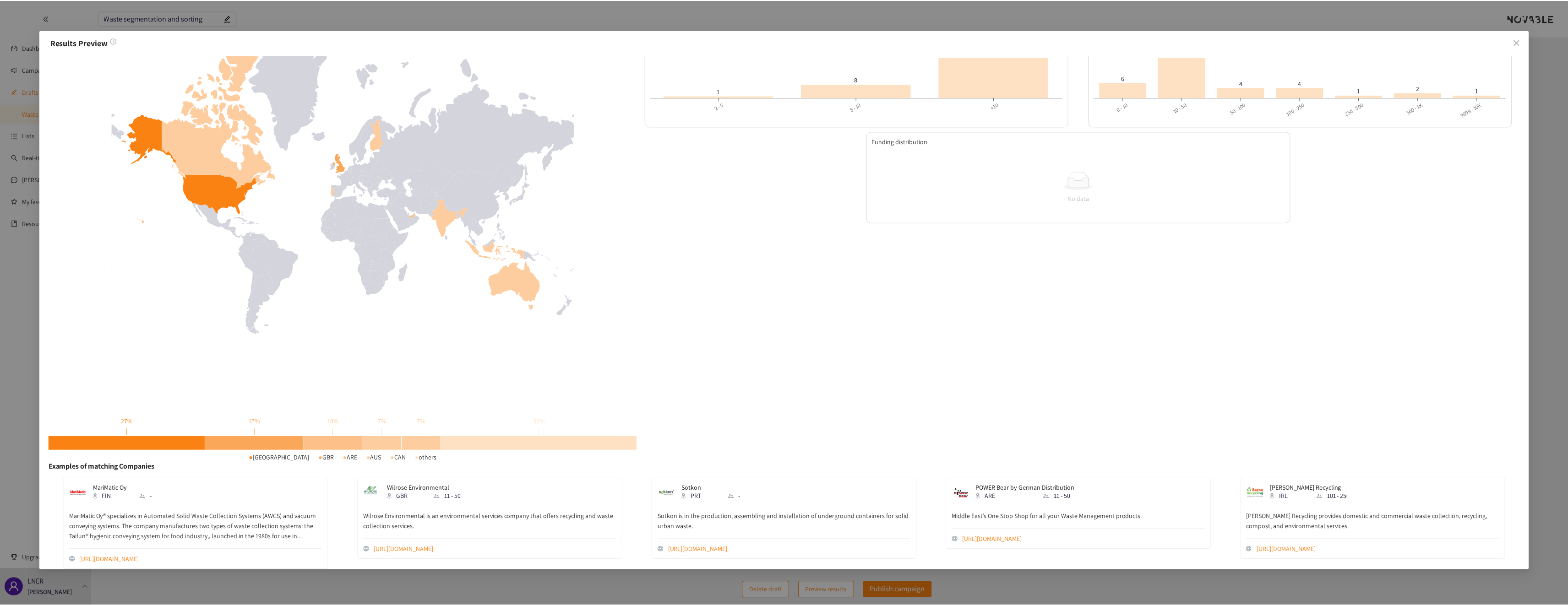
scroll to position [44, 0]
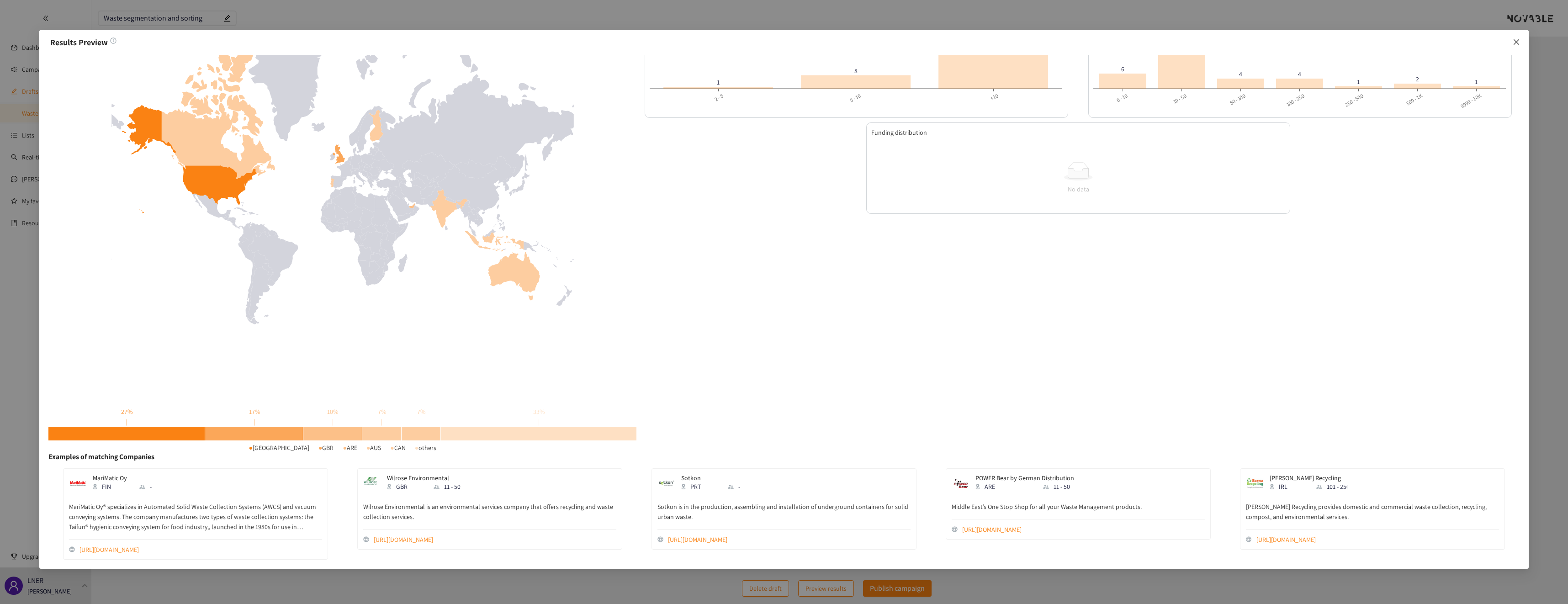
click at [1512, 44] on span "Close" at bounding box center [1516, 42] width 25 height 25
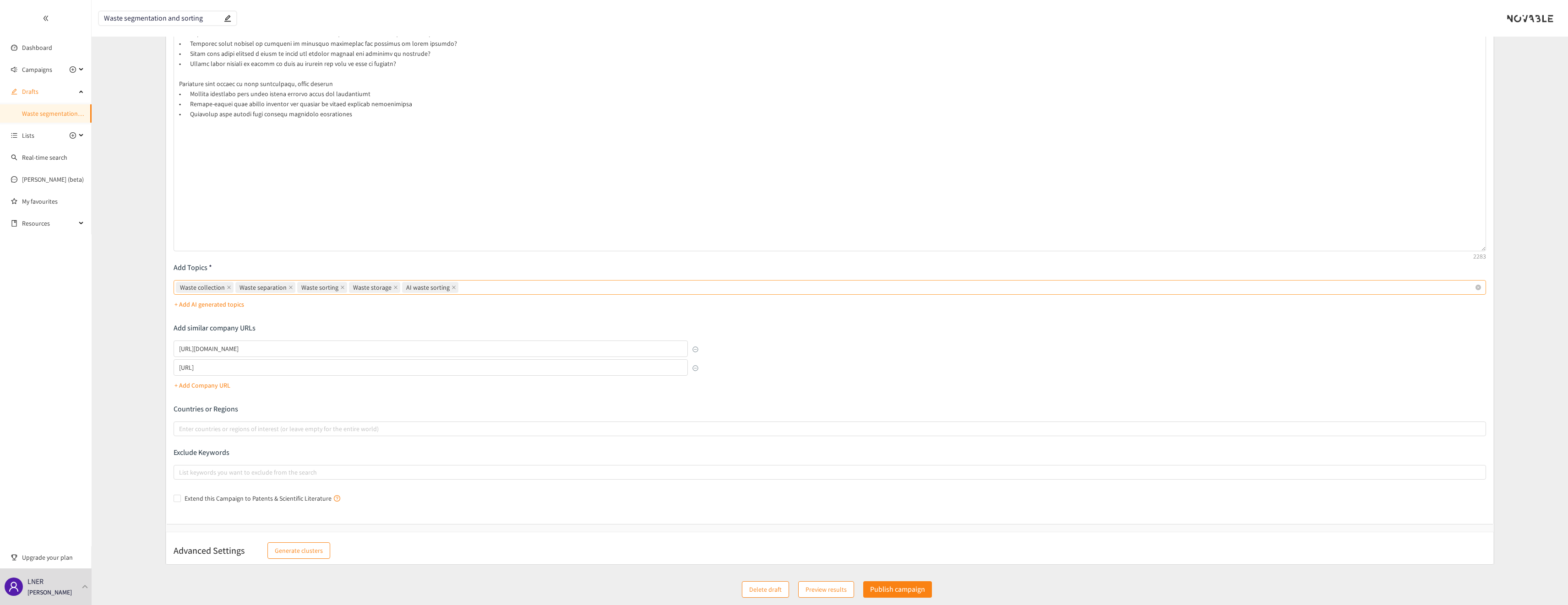
click at [560, 286] on div "Waste collection Waste separation Waste sorting Waste storage AI waste sorting" at bounding box center [825, 287] width 1299 height 13
click at [462, 286] on input "Waste collection Waste separation Waste sorting Waste storage AI waste sorting" at bounding box center [461, 287] width 2 height 11
type input "F"
type input "C"
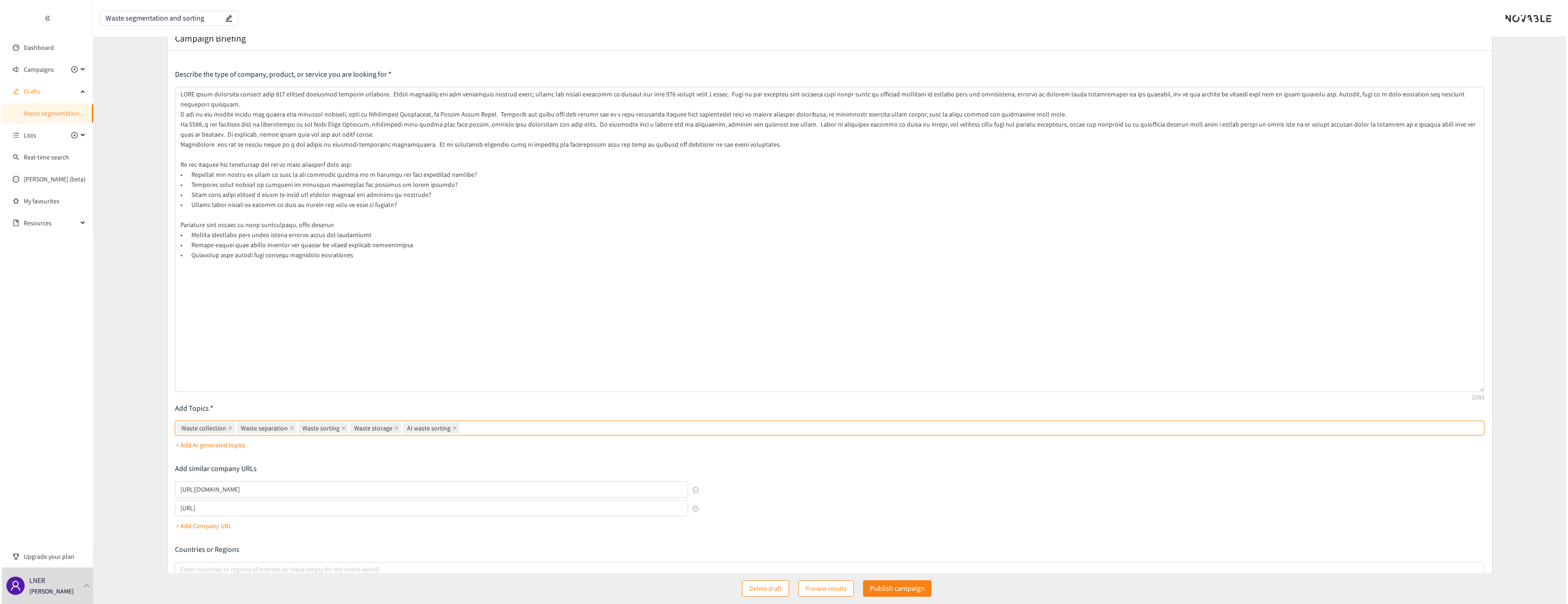
scroll to position [0, 0]
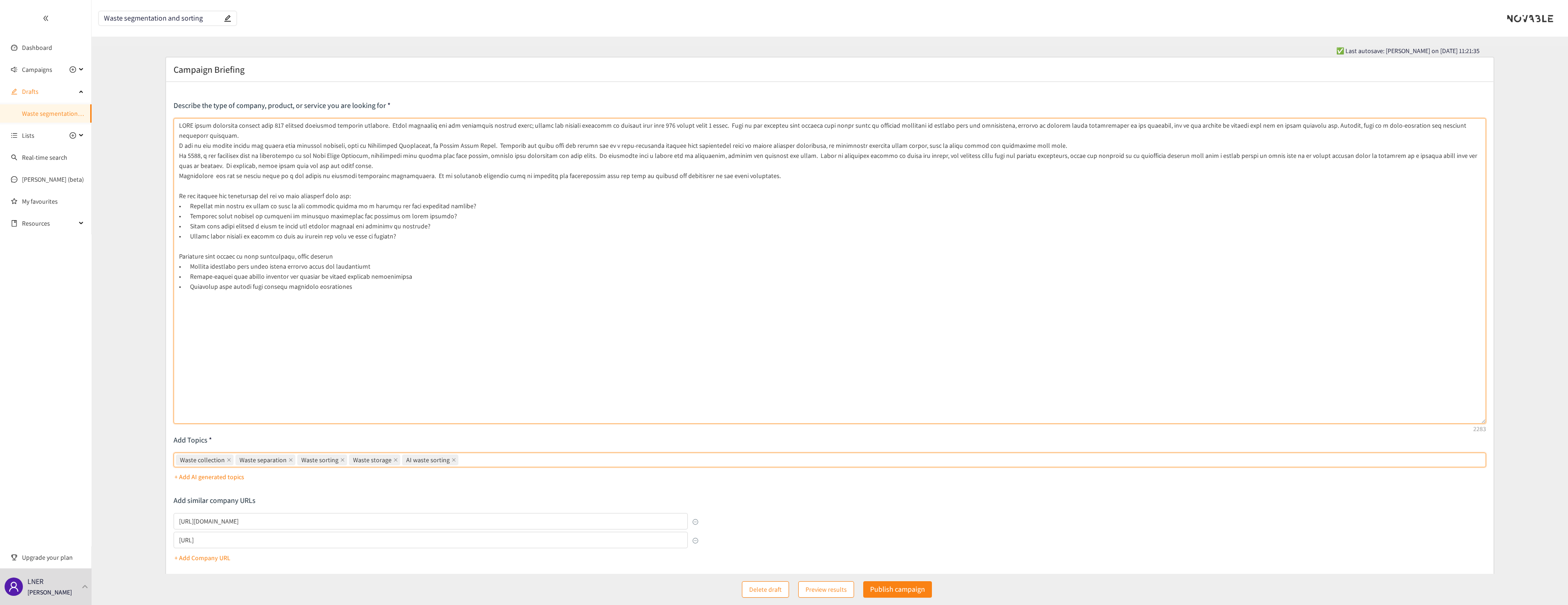
click at [269, 136] on textarea at bounding box center [829, 271] width 1313 height 306
click at [894, 588] on p "Publish campaign" at bounding box center [898, 590] width 55 height 11
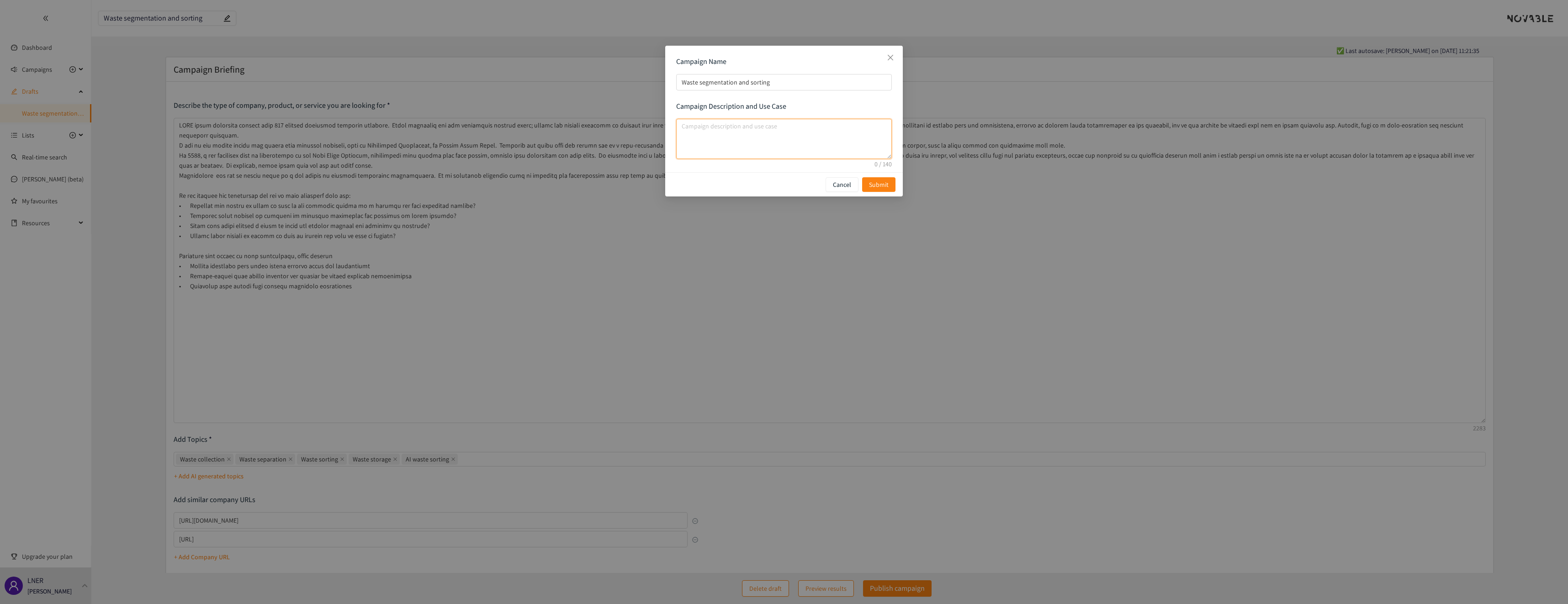
click at [774, 141] on textarea "campaign description and use case" at bounding box center [784, 139] width 216 height 40
type textarea "W"
click at [811, 146] on textarea "Searching for innovative solutions that can improve our recycling rates, custom…" at bounding box center [784, 139] width 216 height 40
click at [801, 136] on textarea "Searching for innovative solutions that can improve our recycling rates, custom…" at bounding box center [784, 139] width 216 height 40
type textarea "Searching for innovative solutions that can improve our recycling rates, custom…"
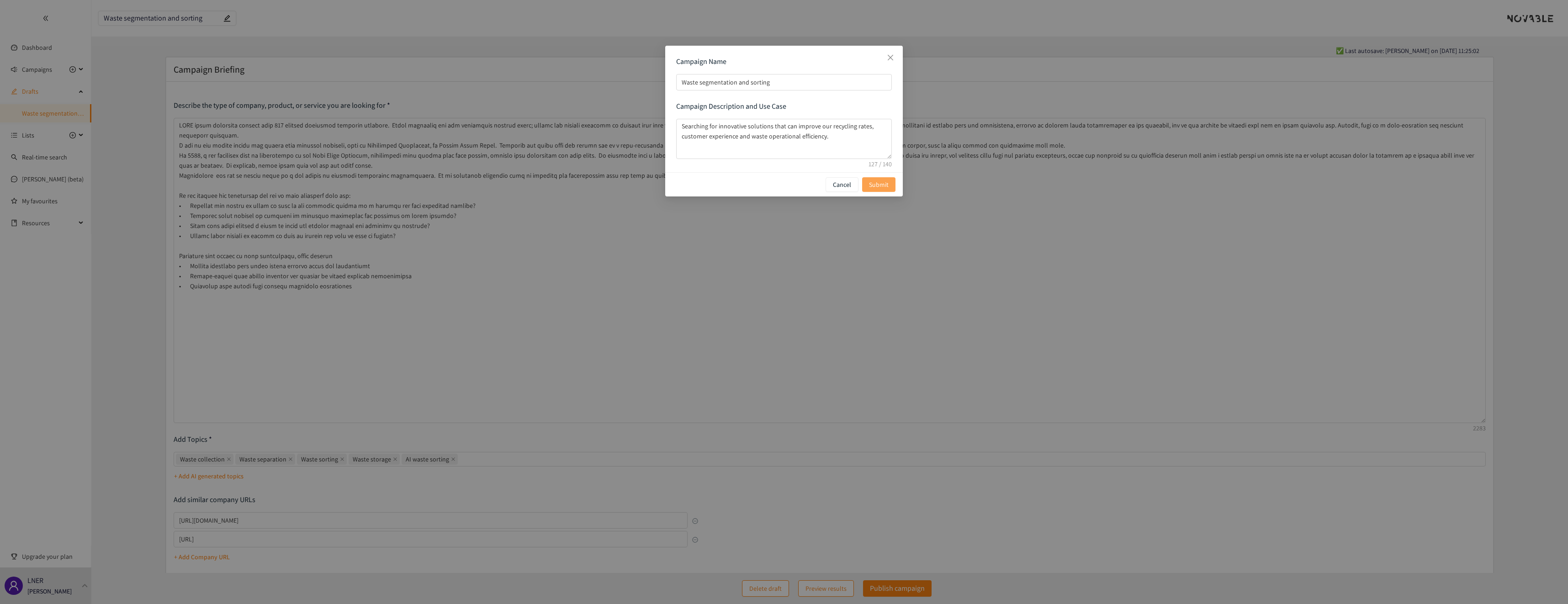
click at [880, 184] on span "Submit" at bounding box center [879, 184] width 20 height 10
